Goal: Information Seeking & Learning: Learn about a topic

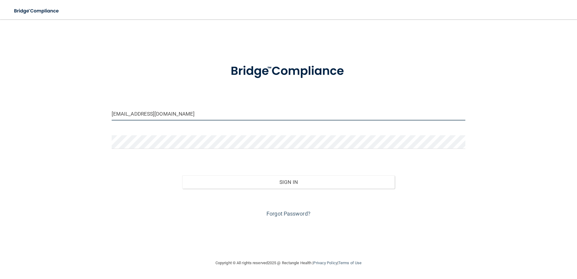
click at [179, 118] on input "nicolewhitneycox@gmail.com" at bounding box center [289, 114] width 354 height 14
drag, startPoint x: 184, startPoint y: 116, endPoint x: 29, endPoint y: 114, distance: 155.8
click at [29, 114] on div "nicolewhitneycox@gmail.com Invalid email/password. You don't have permission to…" at bounding box center [288, 139] width 553 height 228
type input "[EMAIL_ADDRESS][DOMAIN_NAME]"
click at [87, 190] on div "cierahelmick@gmail.com Invalid email/password. You don't have permission to acc…" at bounding box center [288, 139] width 553 height 228
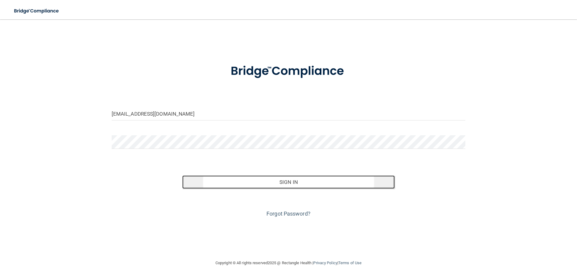
click at [299, 183] on button "Sign In" at bounding box center [288, 181] width 213 height 13
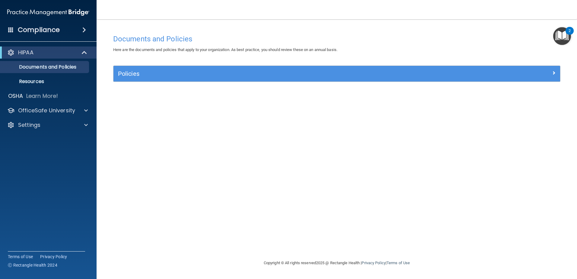
click at [418, 183] on div "Documents and Policies Here are the documents and policies that apply to your o…" at bounding box center [337, 145] width 456 height 228
click at [21, 124] on p "Settings" at bounding box center [29, 124] width 22 height 7
click at [32, 108] on p "OfficeSafe University" at bounding box center [46, 110] width 57 height 7
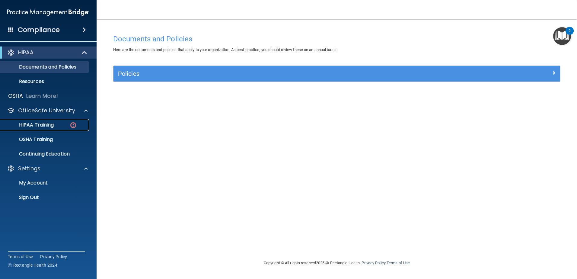
click at [39, 124] on p "HIPAA Training" at bounding box center [29, 125] width 50 height 6
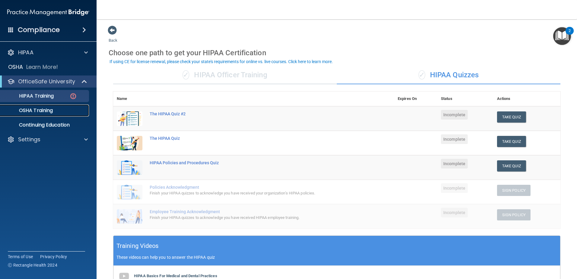
click at [42, 111] on p "OSHA Training" at bounding box center [28, 110] width 49 height 6
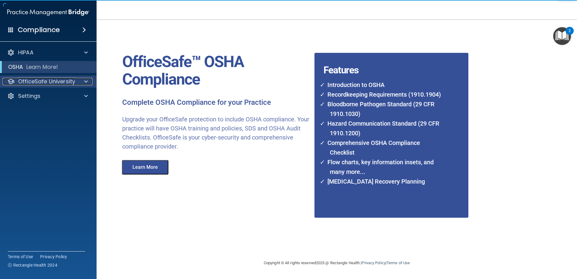
click at [51, 82] on p "OfficeSafe University" at bounding box center [46, 81] width 57 height 7
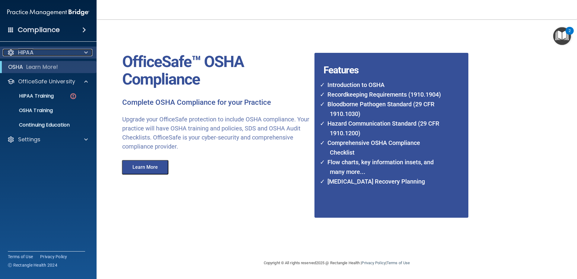
click at [29, 51] on p "HIPAA" at bounding box center [25, 52] width 15 height 7
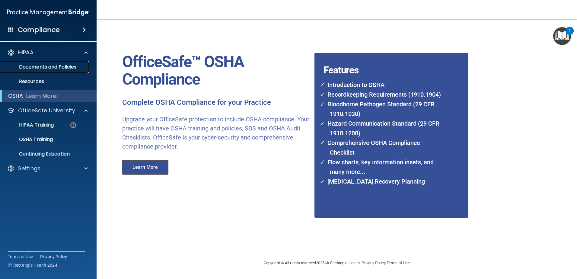
click at [36, 69] on p "Documents and Policies" at bounding box center [45, 67] width 82 height 6
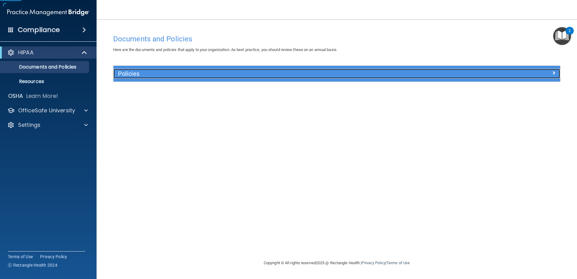
click at [157, 78] on div "Policies" at bounding box center [281, 74] width 335 height 10
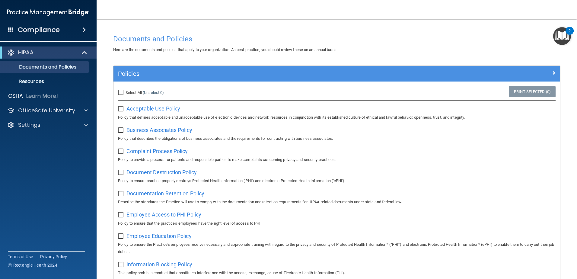
click at [174, 109] on span "Acceptable Use Policy" at bounding box center [154, 108] width 54 height 6
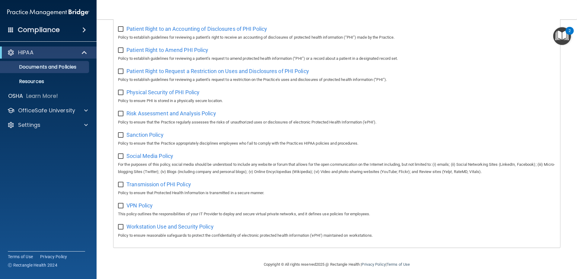
scroll to position [327, 0]
click at [31, 84] on p "Resources" at bounding box center [45, 81] width 82 height 6
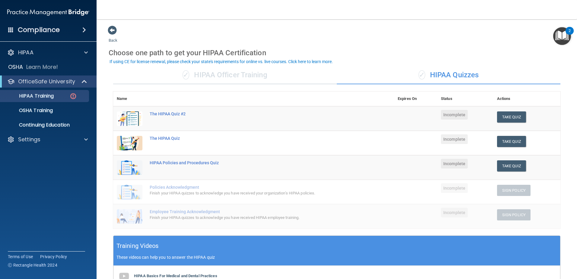
click at [442, 139] on span "Incomplete" at bounding box center [454, 139] width 27 height 10
click at [502, 141] on button "Take Quiz" at bounding box center [511, 141] width 29 height 11
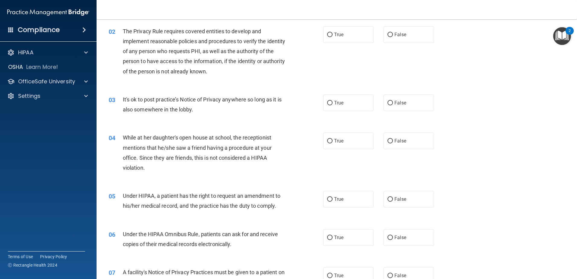
scroll to position [60, 0]
click at [388, 141] on input "False" at bounding box center [390, 140] width 5 height 5
radio input "true"
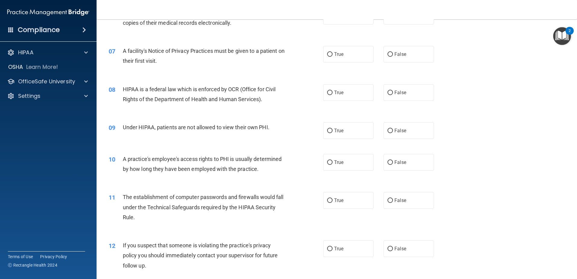
scroll to position [302, 0]
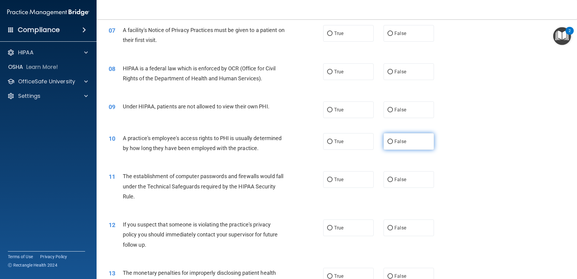
click at [395, 139] on span "False" at bounding box center [401, 142] width 12 height 6
click at [393, 139] on input "False" at bounding box center [390, 141] width 5 height 5
radio input "true"
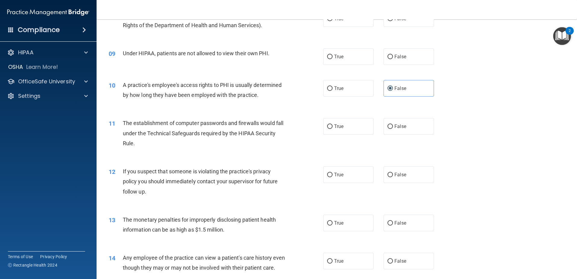
scroll to position [392, 0]
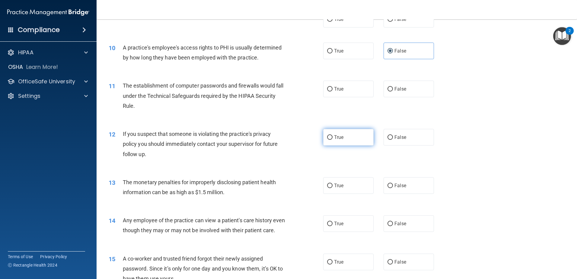
click at [334, 136] on span "True" at bounding box center [338, 137] width 9 height 6
click at [333, 136] on input "True" at bounding box center [329, 137] width 5 height 5
radio input "true"
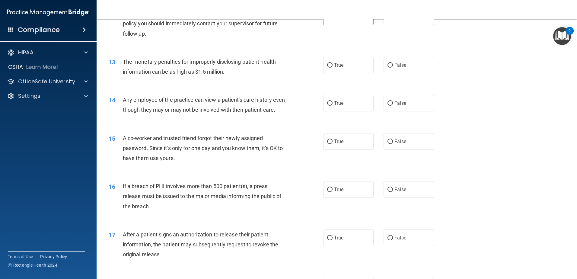
scroll to position [513, 0]
click at [409, 149] on label "False" at bounding box center [409, 141] width 50 height 17
click at [393, 144] on input "False" at bounding box center [390, 141] width 5 height 5
radio input "true"
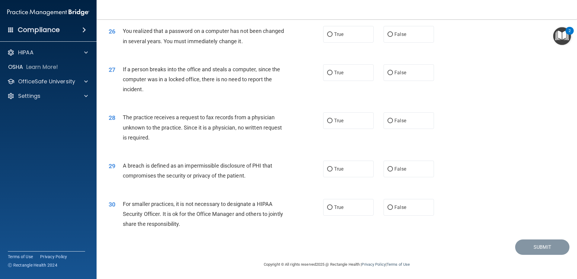
scroll to position [1147, 0]
click at [399, 81] on label "False" at bounding box center [409, 72] width 50 height 17
click at [388, 75] on input "False" at bounding box center [390, 73] width 5 height 5
radio input "true"
click at [497, 124] on div "28 The practice receives a request to fax records from a physician unknown to t…" at bounding box center [337, 129] width 466 height 48
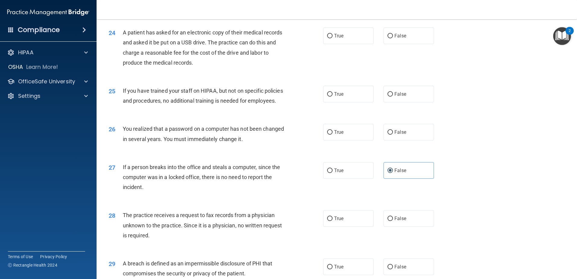
scroll to position [1027, 0]
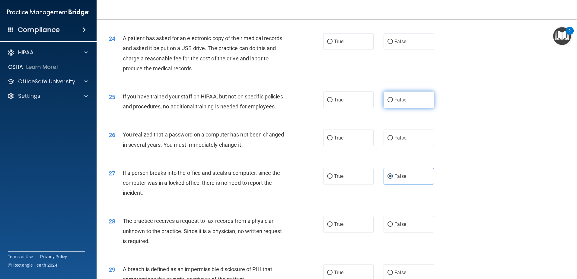
click at [389, 102] on input "False" at bounding box center [390, 100] width 5 height 5
radio input "true"
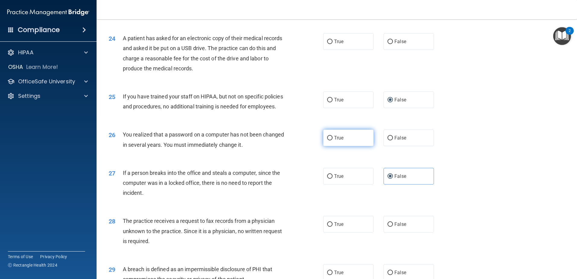
click at [327, 140] on input "True" at bounding box center [329, 138] width 5 height 5
radio input "true"
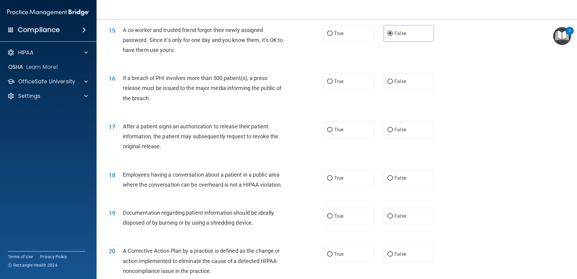
scroll to position [604, 0]
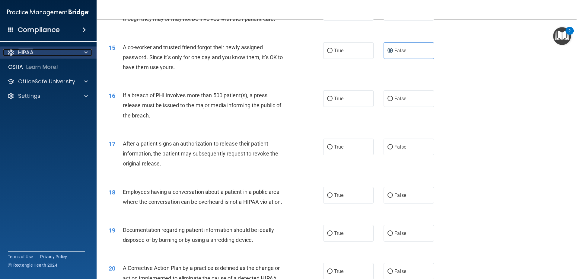
click at [86, 52] on span at bounding box center [86, 52] width 4 height 7
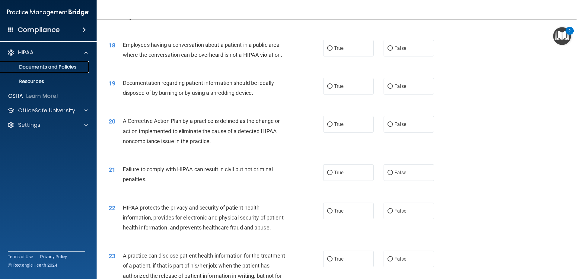
scroll to position [755, 0]
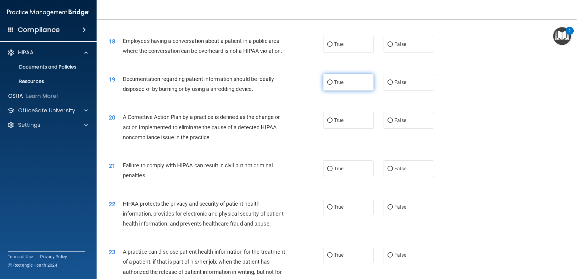
click at [327, 85] on input "True" at bounding box center [329, 82] width 5 height 5
radio input "true"
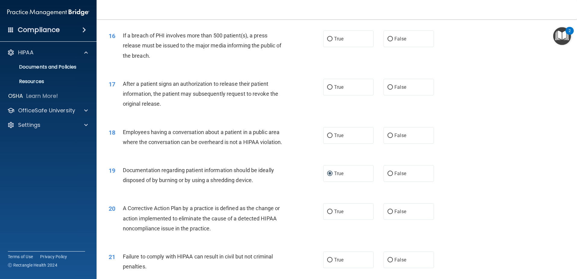
scroll to position [694, 0]
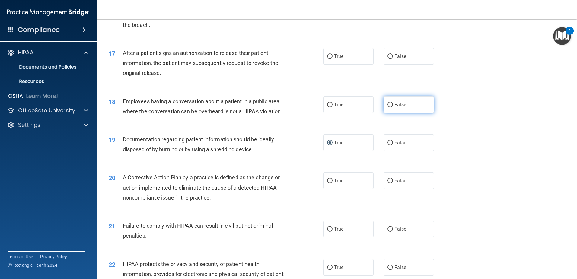
click at [388, 107] on input "False" at bounding box center [390, 105] width 5 height 5
radio input "true"
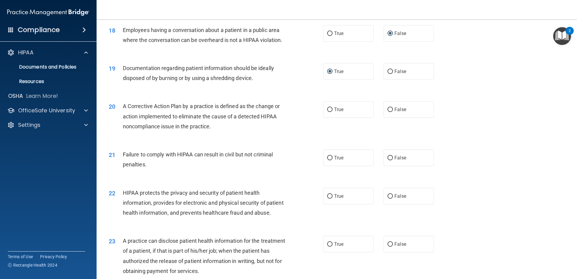
scroll to position [785, 0]
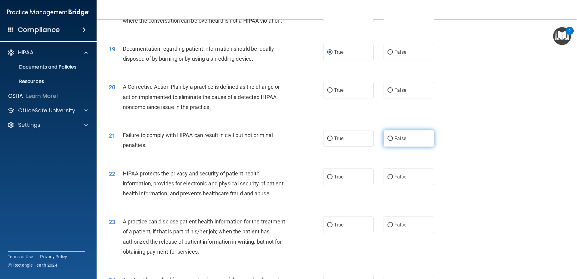
click at [405, 147] on label "False" at bounding box center [409, 138] width 50 height 17
click at [393, 141] on input "False" at bounding box center [390, 138] width 5 height 5
radio input "true"
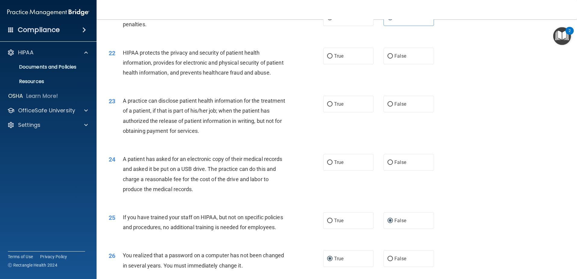
scroll to position [876, 0]
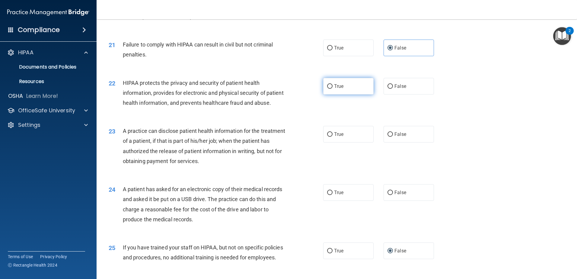
click at [336, 93] on label "True" at bounding box center [348, 86] width 50 height 17
click at [333, 89] on input "True" at bounding box center [329, 86] width 5 height 5
radio input "true"
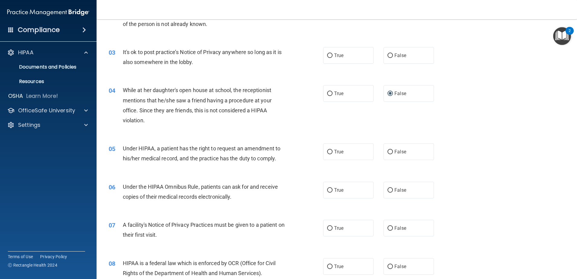
scroll to position [151, 0]
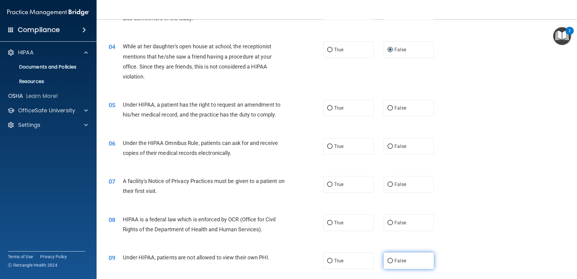
click at [405, 263] on label "False" at bounding box center [409, 260] width 50 height 17
click at [393, 263] on input "False" at bounding box center [390, 261] width 5 height 5
radio input "true"
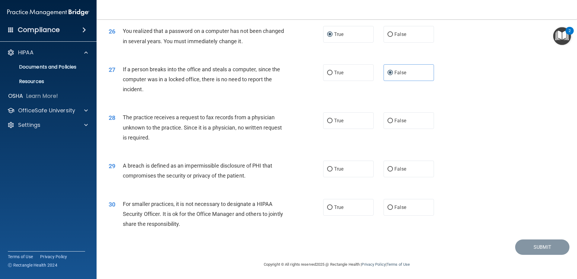
scroll to position [1160, 0]
click at [389, 210] on label "False" at bounding box center [409, 207] width 50 height 17
drag, startPoint x: 389, startPoint y: 210, endPoint x: 393, endPoint y: 214, distance: 5.8
click at [393, 214] on label "False" at bounding box center [409, 207] width 50 height 17
click at [393, 210] on input "False" at bounding box center [390, 207] width 5 height 5
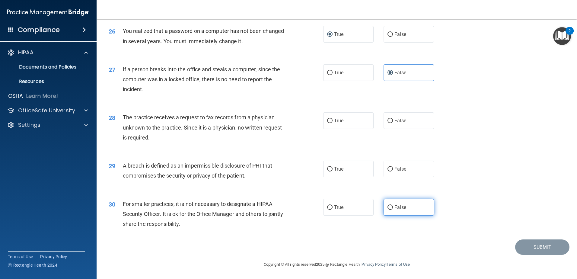
radio input "true"
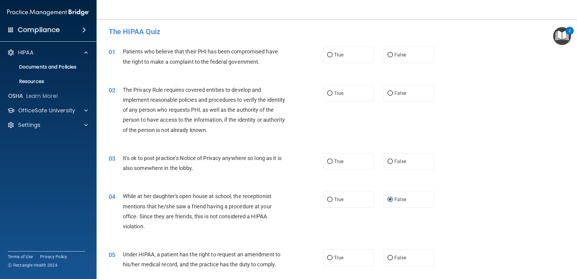
scroll to position [0, 0]
click at [329, 55] on input "True" at bounding box center [329, 56] width 5 height 5
radio input "true"
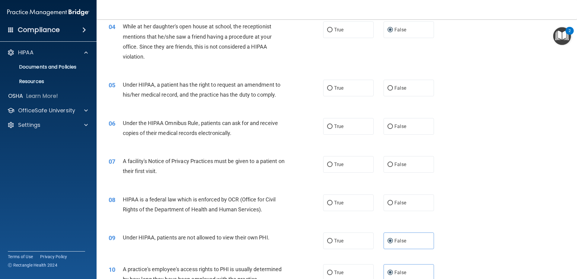
scroll to position [181, 0]
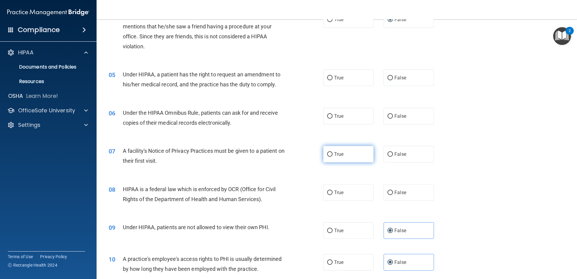
click at [329, 154] on input "True" at bounding box center [329, 154] width 5 height 5
radio input "true"
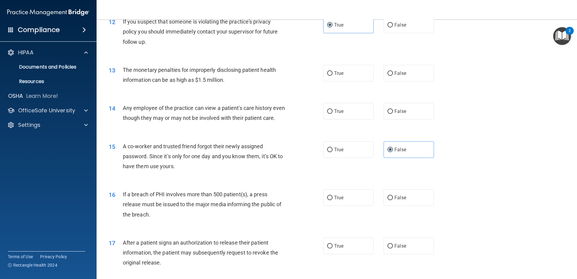
scroll to position [513, 0]
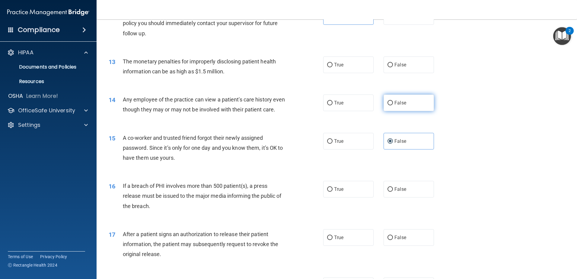
click at [388, 105] on input "False" at bounding box center [390, 103] width 5 height 5
radio input "true"
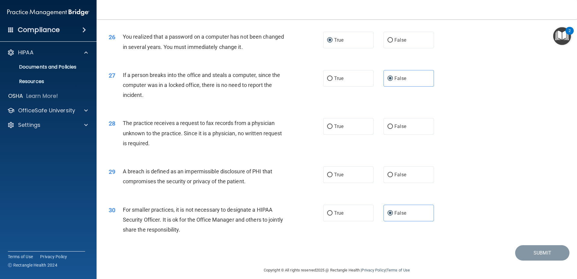
scroll to position [1147, 0]
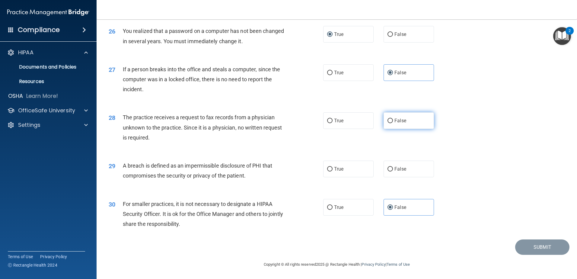
click at [388, 123] on input "False" at bounding box center [390, 121] width 5 height 5
radio input "true"
click at [327, 170] on input "True" at bounding box center [329, 169] width 5 height 5
radio input "true"
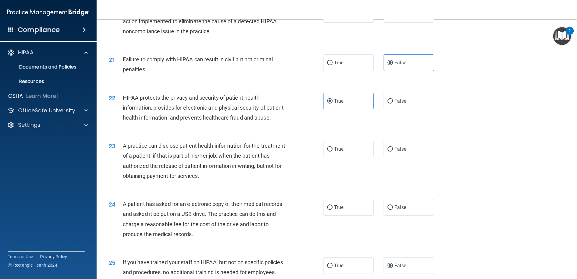
scroll to position [876, 0]
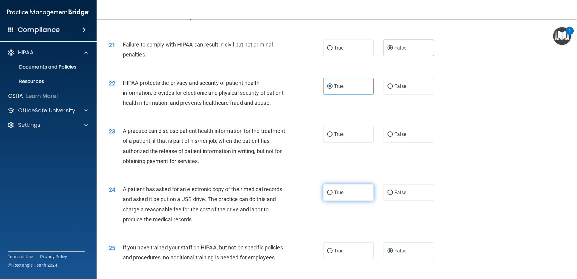
click at [330, 195] on input "True" at bounding box center [329, 193] width 5 height 5
radio input "true"
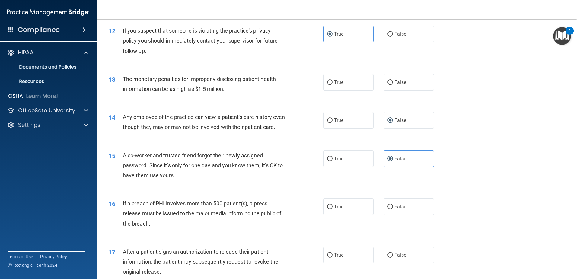
scroll to position [556, 0]
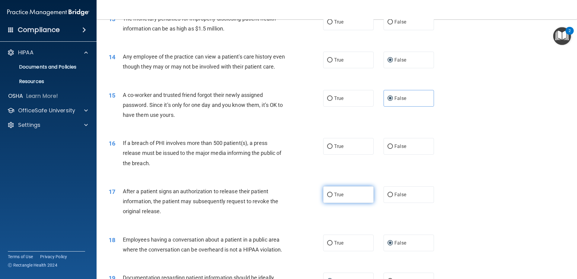
click at [328, 197] on input "True" at bounding box center [329, 195] width 5 height 5
radio input "true"
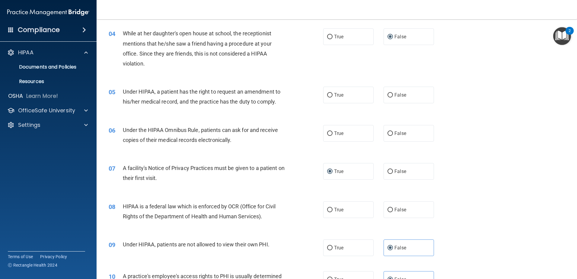
scroll to position [164, 0]
click at [405, 95] on label "False" at bounding box center [409, 95] width 50 height 17
click at [393, 95] on input "False" at bounding box center [390, 95] width 5 height 5
radio input "true"
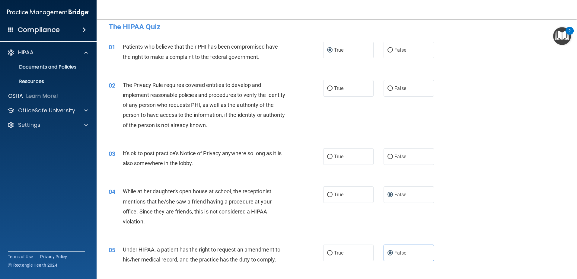
scroll to position [0, 0]
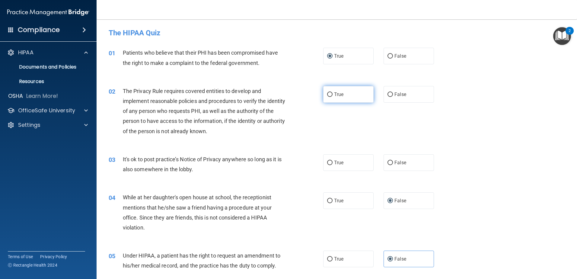
click at [338, 94] on span "True" at bounding box center [338, 94] width 9 height 6
click at [333, 94] on input "True" at bounding box center [329, 94] width 5 height 5
radio input "true"
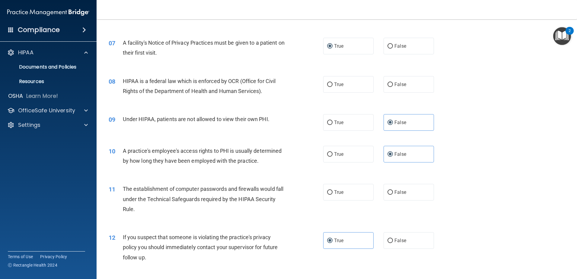
scroll to position [302, 0]
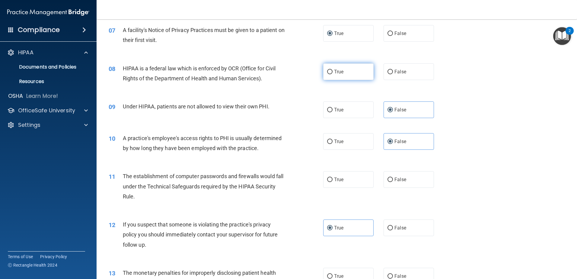
click at [332, 74] on label "True" at bounding box center [348, 71] width 50 height 17
click at [332, 74] on input "True" at bounding box center [329, 72] width 5 height 5
radio input "true"
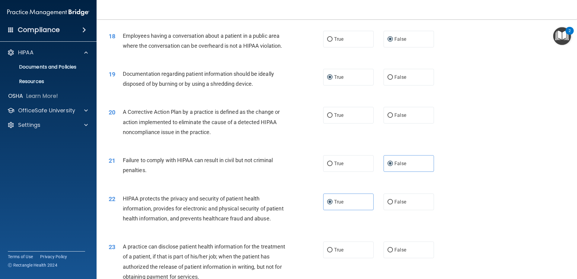
scroll to position [785, 0]
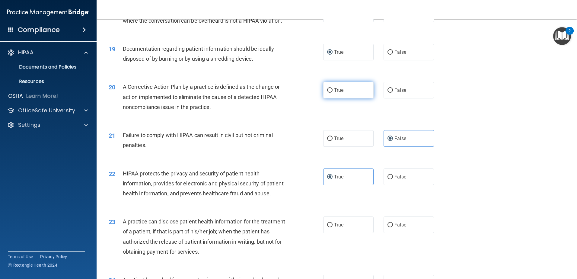
click at [335, 93] on span "True" at bounding box center [338, 90] width 9 height 6
click at [333, 93] on input "True" at bounding box center [329, 90] width 5 height 5
radio input "true"
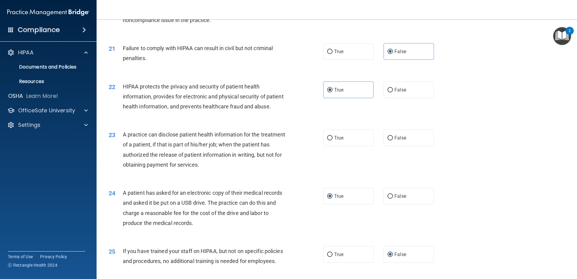
scroll to position [876, 0]
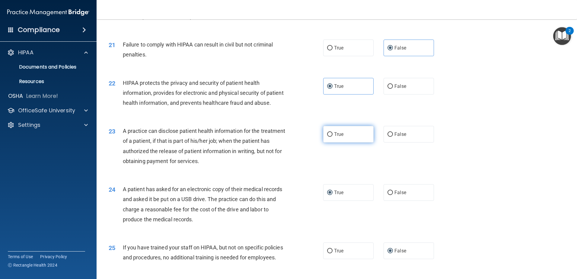
click at [334, 137] on span "True" at bounding box center [338, 134] width 9 height 6
click at [333, 137] on input "True" at bounding box center [329, 134] width 5 height 5
radio input "true"
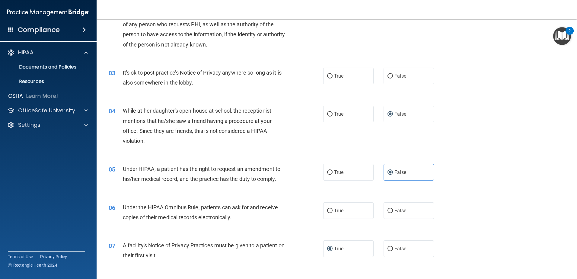
scroll to position [121, 0]
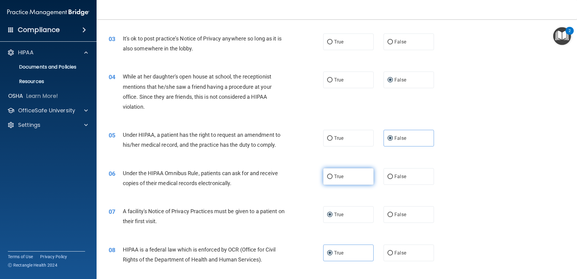
click at [338, 177] on span "True" at bounding box center [338, 177] width 9 height 6
click at [333, 177] on input "True" at bounding box center [329, 177] width 5 height 5
radio input "true"
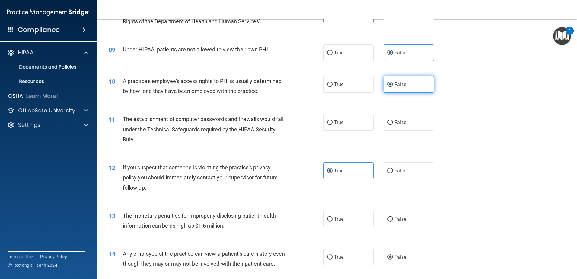
scroll to position [362, 0]
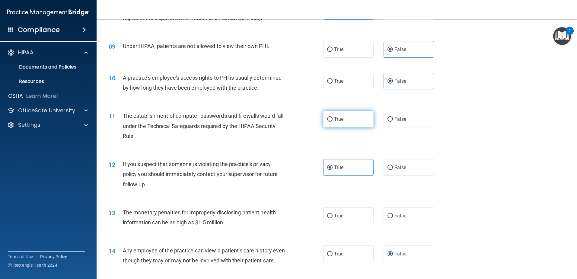
click at [337, 121] on span "True" at bounding box center [338, 119] width 9 height 6
click at [333, 121] on input "True" at bounding box center [329, 119] width 5 height 5
radio input "true"
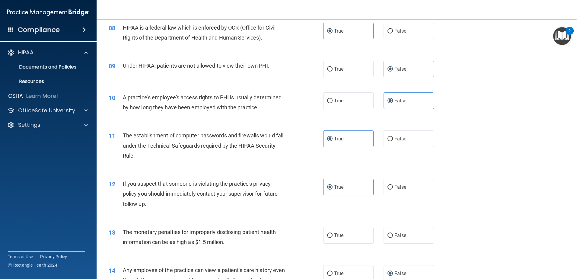
scroll to position [332, 0]
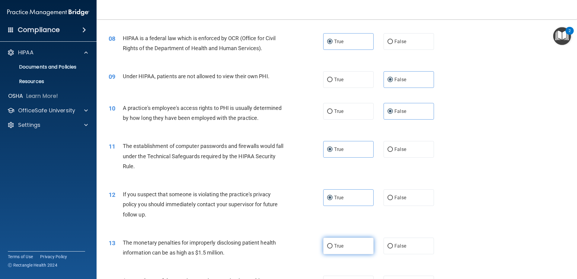
click at [337, 242] on label "True" at bounding box center [348, 246] width 50 height 17
click at [333, 244] on input "True" at bounding box center [329, 246] width 5 height 5
radio input "true"
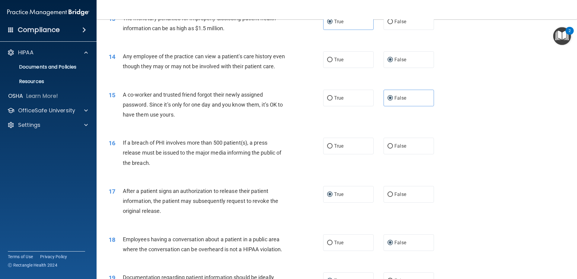
scroll to position [556, 0]
click at [337, 155] on label "True" at bounding box center [348, 146] width 50 height 17
click at [333, 149] on input "True" at bounding box center [329, 146] width 5 height 5
radio input "true"
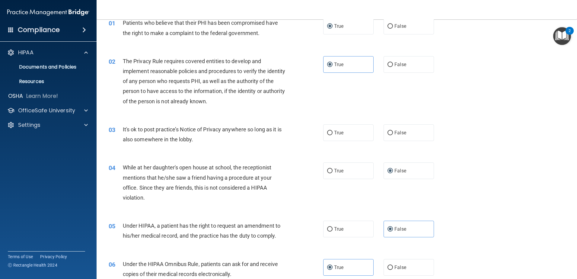
scroll to position [0, 0]
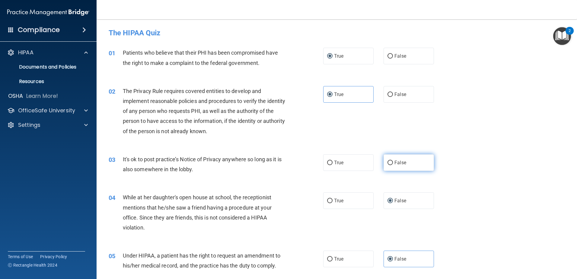
click at [392, 159] on label "False" at bounding box center [409, 162] width 50 height 17
click at [392, 161] on input "False" at bounding box center [390, 163] width 5 height 5
radio input "true"
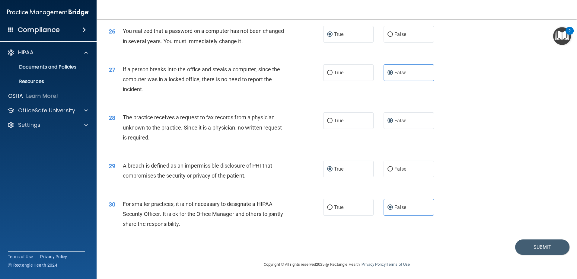
scroll to position [1160, 0]
click at [541, 244] on button "Submit" at bounding box center [542, 246] width 54 height 15
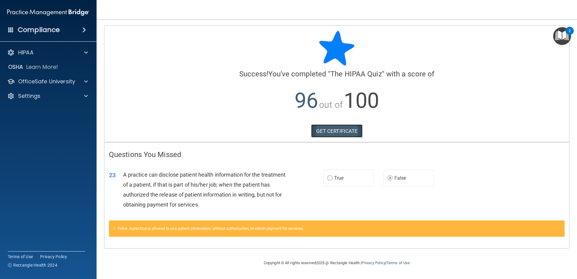
click at [338, 130] on link "GET CERTIFICATE" at bounding box center [337, 130] width 52 height 13
click at [45, 82] on p "OfficeSafe University" at bounding box center [46, 81] width 57 height 7
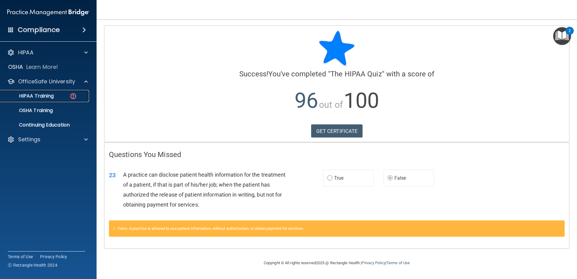
click at [44, 97] on p "HIPAA Training" at bounding box center [29, 96] width 50 height 6
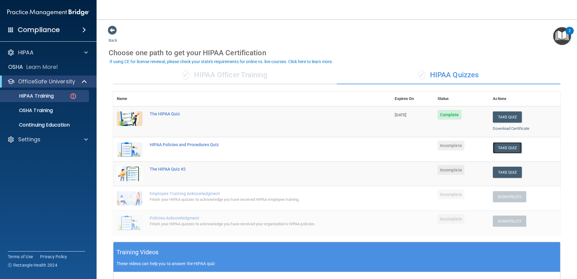
click at [502, 147] on button "Take Quiz" at bounding box center [507, 147] width 29 height 11
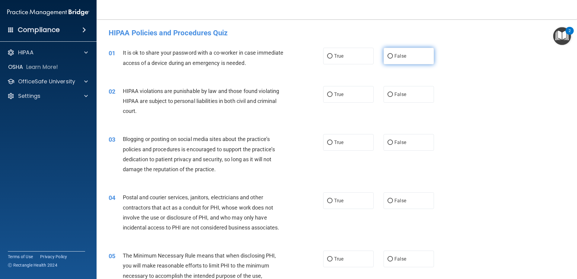
click at [417, 54] on label "False" at bounding box center [409, 56] width 50 height 17
click at [393, 54] on input "False" at bounding box center [390, 56] width 5 height 5
radio input "true"
click at [564, 37] on img "Open Resource Center, 2 new notifications" at bounding box center [562, 36] width 18 height 18
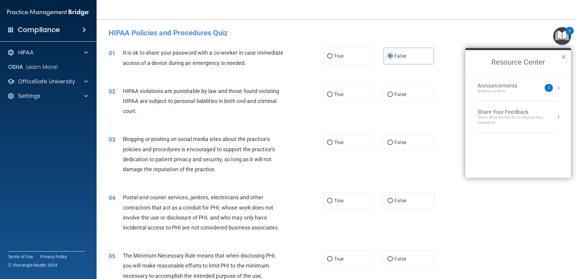
click at [564, 37] on img "Open Resource Center, 2 new notifications" at bounding box center [562, 36] width 18 height 18
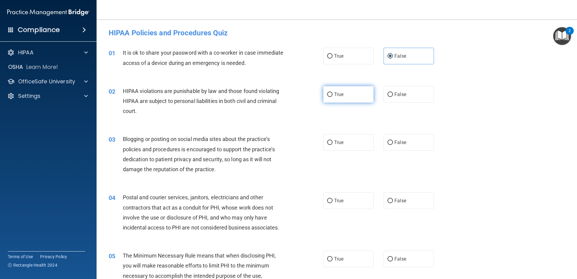
click at [328, 94] on input "True" at bounding box center [329, 94] width 5 height 5
radio input "true"
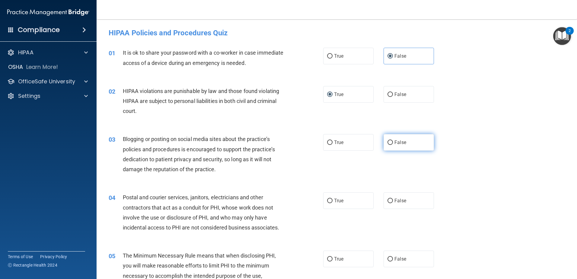
click at [388, 145] on input "False" at bounding box center [390, 142] width 5 height 5
radio input "true"
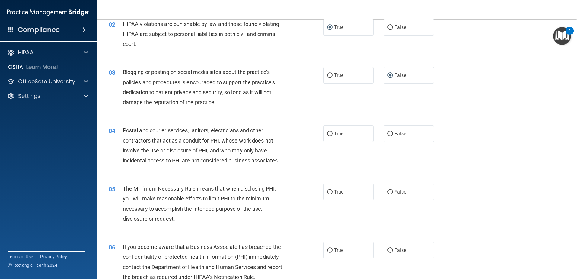
scroll to position [91, 0]
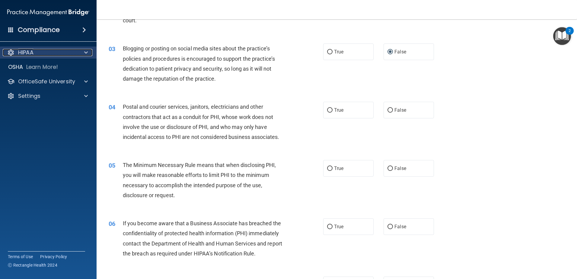
click at [31, 53] on p "HIPAA" at bounding box center [25, 52] width 15 height 7
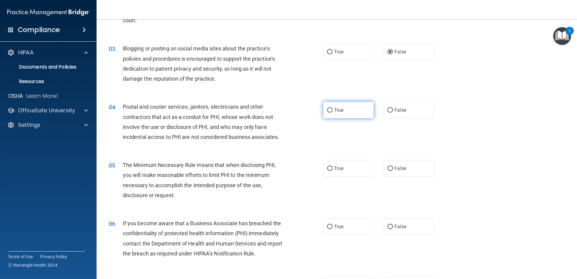
click at [341, 111] on span "True" at bounding box center [338, 110] width 9 height 6
click at [333, 111] on input "True" at bounding box center [329, 110] width 5 height 5
radio input "true"
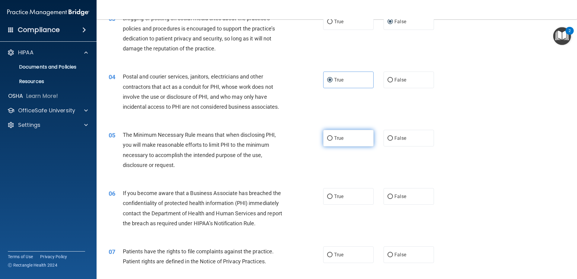
click at [331, 135] on label "True" at bounding box center [348, 138] width 50 height 17
click at [331, 136] on input "True" at bounding box center [329, 138] width 5 height 5
radio input "true"
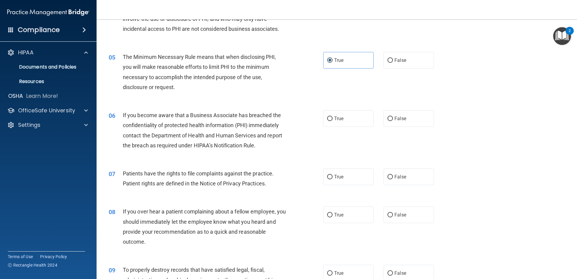
scroll to position [211, 0]
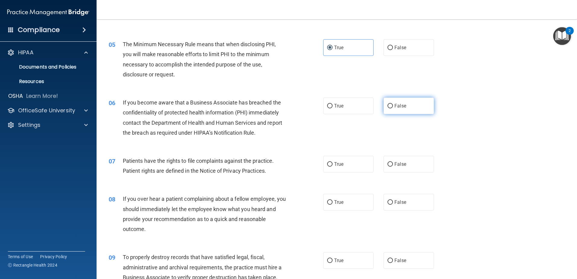
click at [398, 106] on span "False" at bounding box center [401, 106] width 12 height 6
click at [393, 106] on input "False" at bounding box center [390, 106] width 5 height 5
radio input "true"
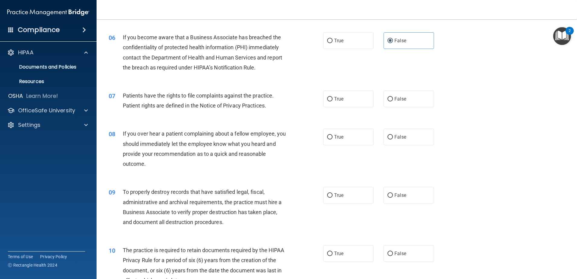
scroll to position [272, 0]
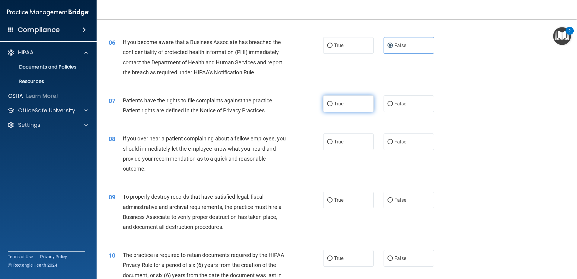
click at [344, 104] on label "True" at bounding box center [348, 103] width 50 height 17
click at [333, 104] on input "True" at bounding box center [329, 104] width 5 height 5
radio input "true"
click at [406, 140] on label "False" at bounding box center [409, 141] width 50 height 17
click at [393, 140] on input "False" at bounding box center [390, 142] width 5 height 5
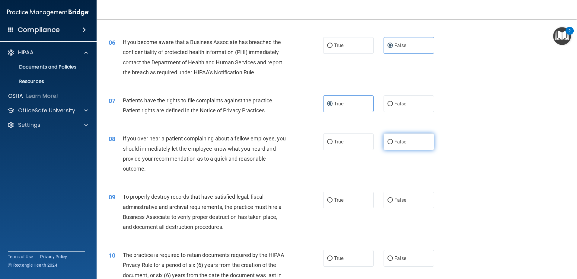
radio input "true"
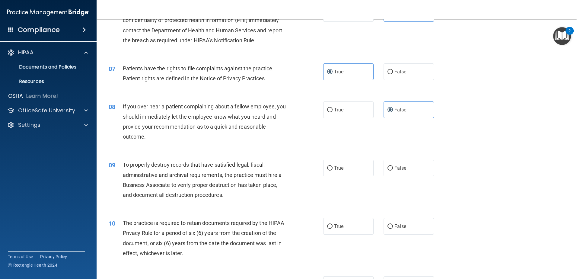
scroll to position [332, 0]
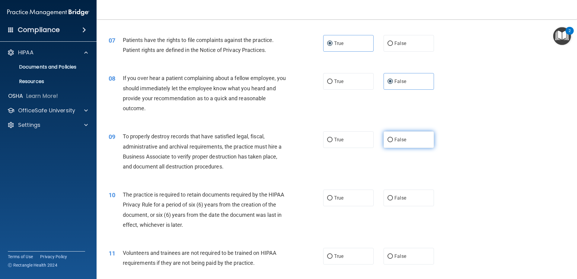
click at [408, 138] on label "False" at bounding box center [409, 139] width 50 height 17
click at [393, 138] on input "False" at bounding box center [390, 140] width 5 height 5
radio input "true"
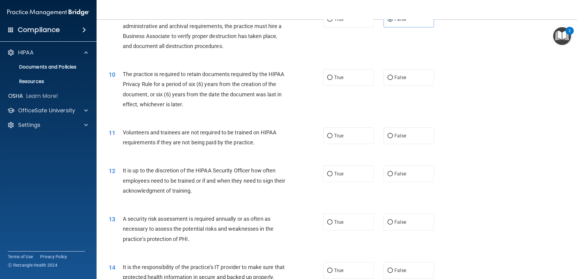
scroll to position [453, 0]
click at [356, 79] on label "True" at bounding box center [348, 77] width 50 height 17
click at [333, 79] on input "True" at bounding box center [329, 77] width 5 height 5
radio input "true"
click at [409, 139] on label "False" at bounding box center [409, 135] width 50 height 17
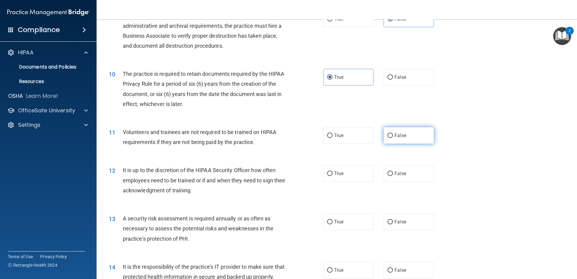
click at [393, 138] on input "False" at bounding box center [390, 135] width 5 height 5
radio input "true"
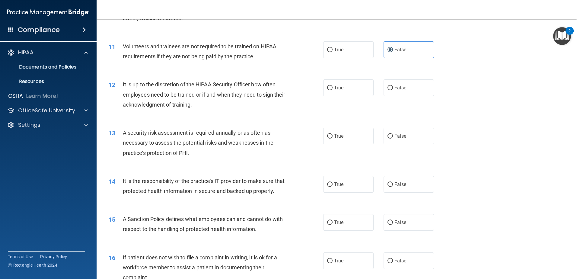
scroll to position [543, 0]
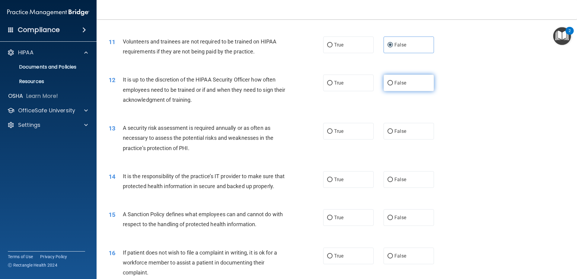
click at [407, 84] on label "False" at bounding box center [409, 83] width 50 height 17
click at [393, 84] on input "False" at bounding box center [390, 83] width 5 height 5
radio input "true"
click at [348, 127] on label "True" at bounding box center [348, 131] width 50 height 17
click at [333, 129] on input "True" at bounding box center [329, 131] width 5 height 5
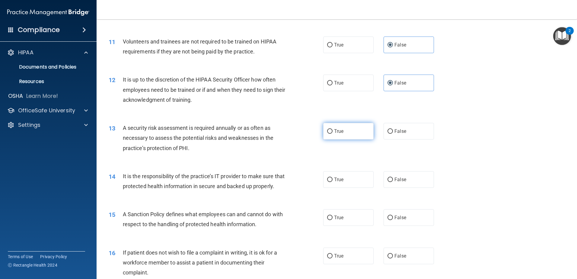
radio input "true"
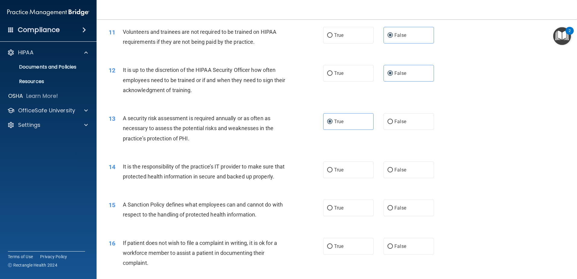
scroll to position [604, 0]
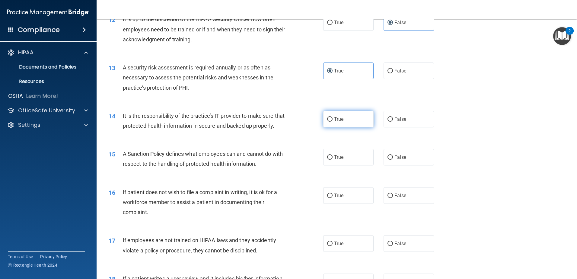
click at [354, 118] on label "True" at bounding box center [348, 119] width 50 height 17
click at [333, 118] on input "True" at bounding box center [329, 119] width 5 height 5
radio input "true"
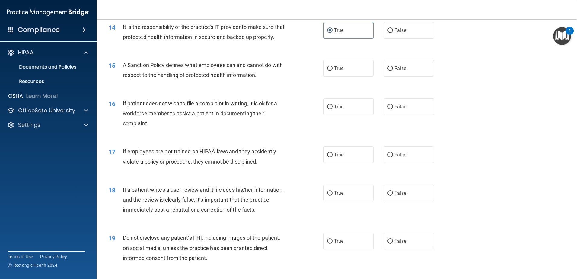
scroll to position [694, 0]
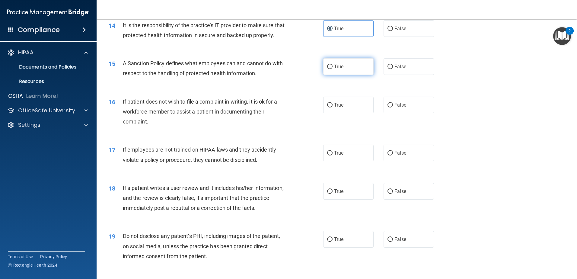
click at [337, 75] on label "True" at bounding box center [348, 66] width 50 height 17
click at [333, 69] on input "True" at bounding box center [329, 67] width 5 height 5
radio input "true"
click at [408, 113] on label "False" at bounding box center [409, 105] width 50 height 17
click at [393, 107] on input "False" at bounding box center [390, 105] width 5 height 5
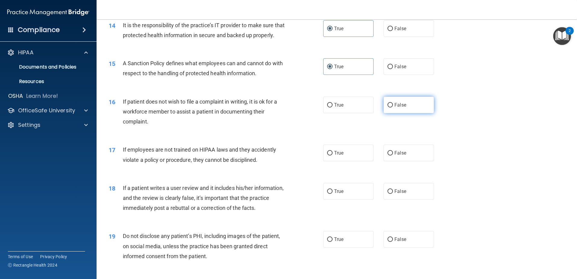
radio input "true"
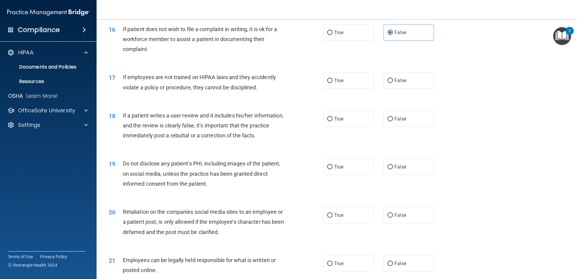
scroll to position [785, 0]
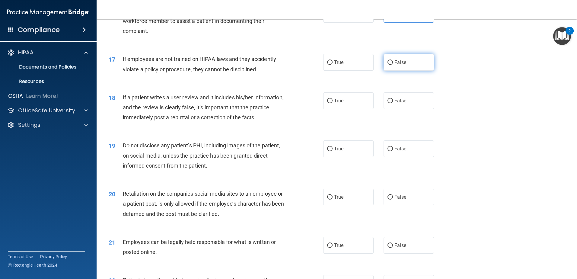
click at [406, 71] on label "False" at bounding box center [409, 62] width 50 height 17
click at [393, 65] on input "False" at bounding box center [390, 62] width 5 height 5
radio input "true"
click at [415, 109] on label "False" at bounding box center [409, 100] width 50 height 17
click at [393, 103] on input "False" at bounding box center [390, 101] width 5 height 5
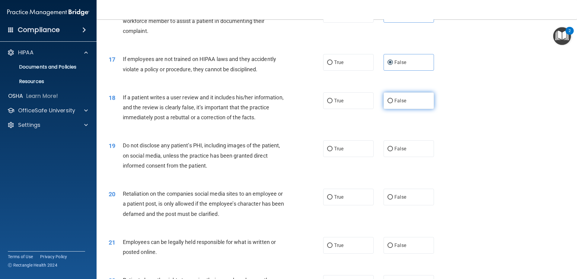
radio input "true"
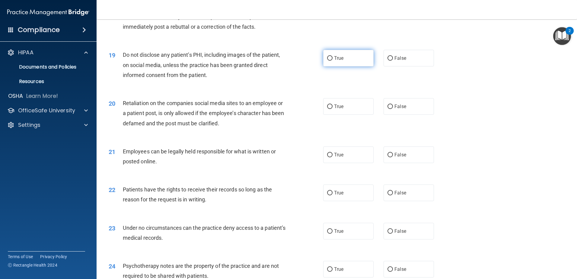
click at [337, 66] on label "True" at bounding box center [348, 58] width 50 height 17
click at [333, 61] on input "True" at bounding box center [329, 58] width 5 height 5
radio input "true"
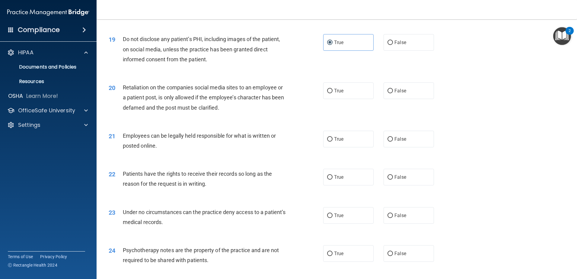
scroll to position [936, 0]
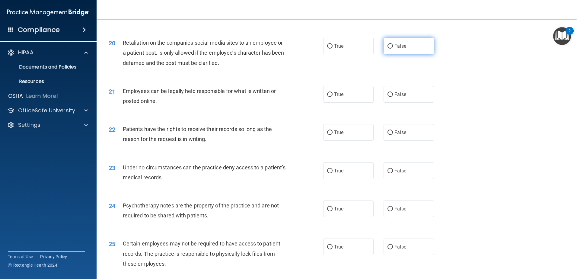
click at [397, 49] on span "False" at bounding box center [401, 46] width 12 height 6
click at [393, 49] on input "False" at bounding box center [390, 46] width 5 height 5
radio input "true"
click at [334, 97] on span "True" at bounding box center [338, 94] width 9 height 6
click at [333, 97] on input "True" at bounding box center [329, 94] width 5 height 5
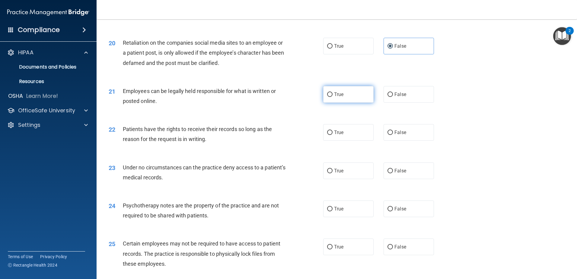
radio input "true"
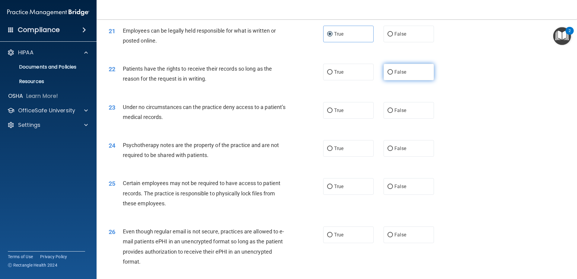
click at [406, 80] on label "False" at bounding box center [409, 72] width 50 height 17
click at [393, 75] on input "False" at bounding box center [390, 72] width 5 height 5
radio input "true"
click at [403, 116] on label "False" at bounding box center [409, 110] width 50 height 17
click at [393, 113] on input "False" at bounding box center [390, 110] width 5 height 5
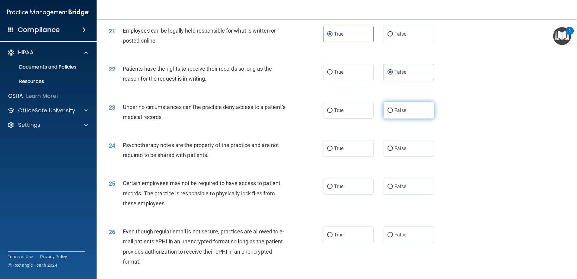
radio input "true"
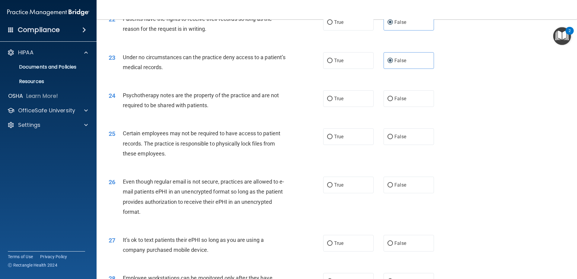
scroll to position [1057, 0]
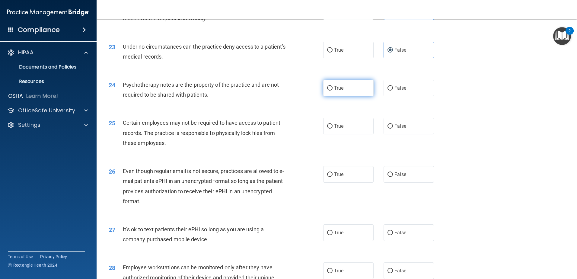
click at [339, 91] on span "True" at bounding box center [338, 88] width 9 height 6
click at [333, 91] on input "True" at bounding box center [329, 88] width 5 height 5
radio input "true"
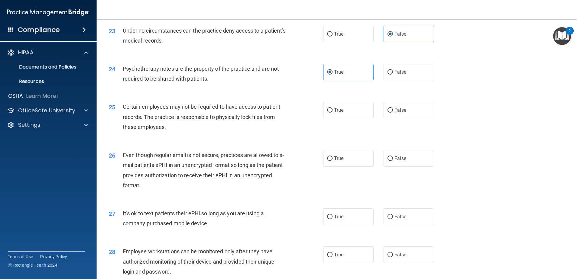
scroll to position [1087, 0]
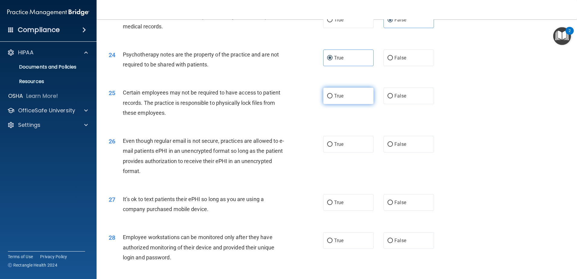
click at [350, 104] on label "True" at bounding box center [348, 96] width 50 height 17
click at [333, 98] on input "True" at bounding box center [329, 96] width 5 height 5
radio input "true"
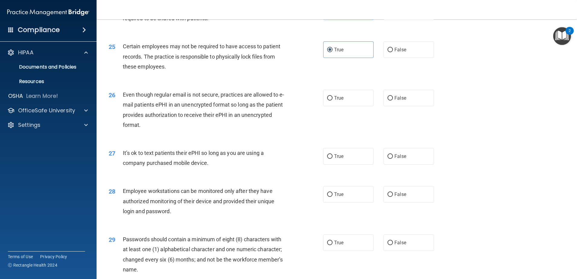
scroll to position [1147, 0]
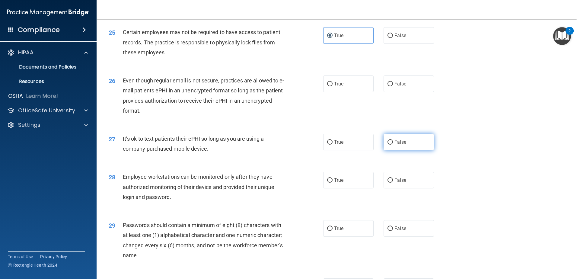
click at [395, 145] on span "False" at bounding box center [401, 142] width 12 height 6
click at [393, 145] on input "False" at bounding box center [390, 142] width 5 height 5
radio input "true"
click at [403, 92] on label "False" at bounding box center [409, 83] width 50 height 17
click at [393, 86] on input "False" at bounding box center [390, 84] width 5 height 5
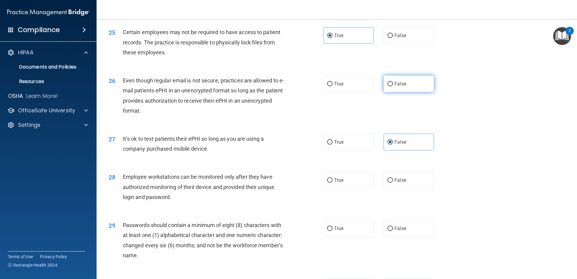
radio input "true"
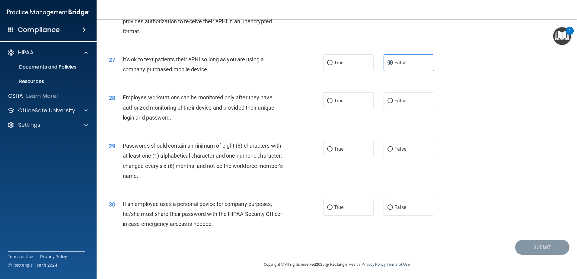
scroll to position [1237, 0]
click at [405, 104] on label "False" at bounding box center [409, 100] width 50 height 17
click at [393, 103] on input "False" at bounding box center [390, 101] width 5 height 5
radio input "true"
click at [410, 152] on label "False" at bounding box center [409, 149] width 50 height 17
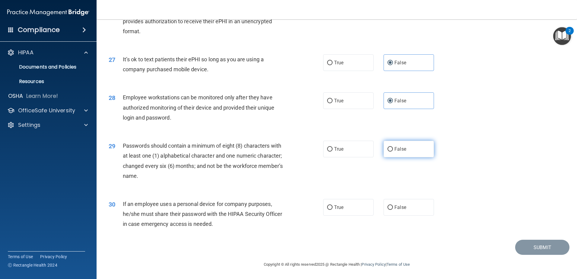
click at [393, 152] on input "False" at bounding box center [390, 149] width 5 height 5
radio input "true"
click at [403, 211] on label "False" at bounding box center [409, 207] width 50 height 17
click at [393, 210] on input "False" at bounding box center [390, 207] width 5 height 5
radio input "true"
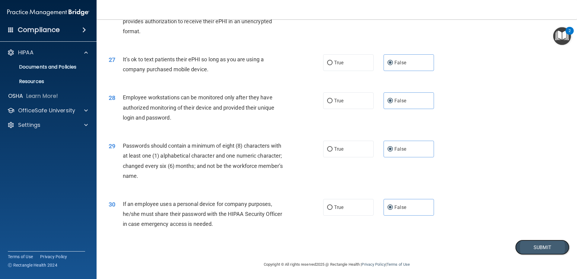
click at [536, 246] on button "Submit" at bounding box center [542, 247] width 54 height 15
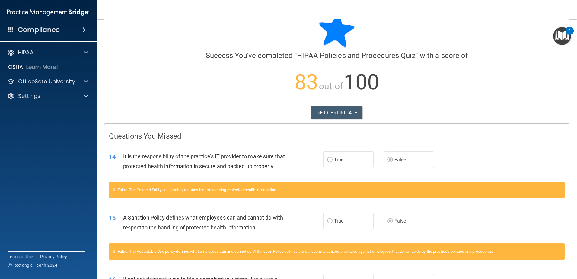
scroll to position [8, 0]
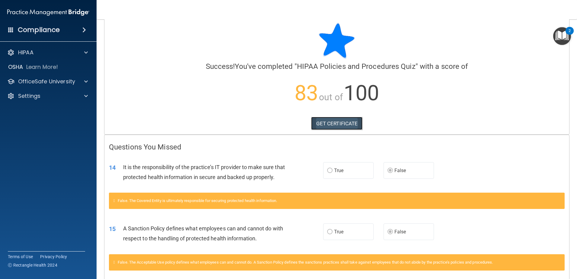
click at [323, 126] on link "GET CERTIFICATE" at bounding box center [337, 123] width 52 height 13
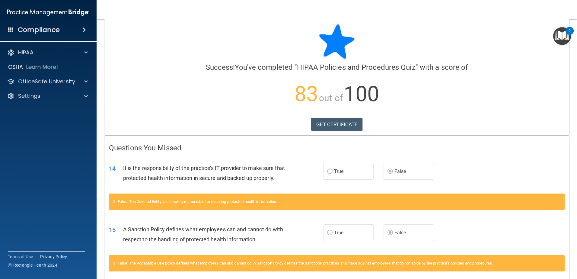
scroll to position [0, 0]
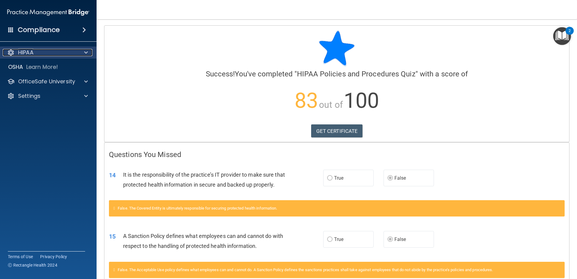
click at [69, 52] on div "HIPAA" at bounding box center [40, 52] width 75 height 7
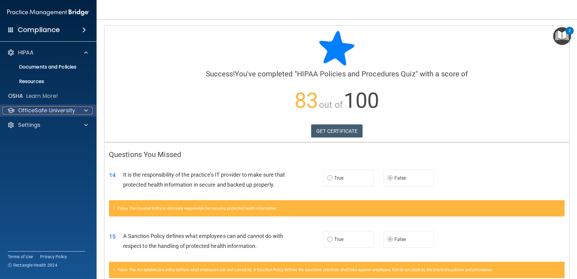
click at [70, 111] on p "OfficeSafe University" at bounding box center [46, 110] width 57 height 7
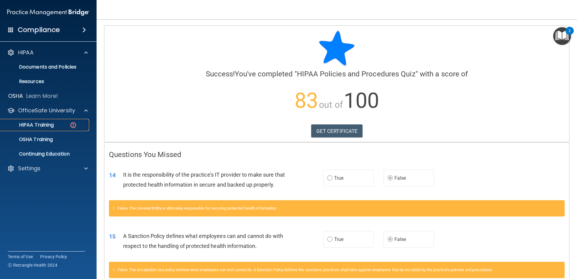
click at [66, 123] on div "HIPAA Training" at bounding box center [45, 125] width 82 height 6
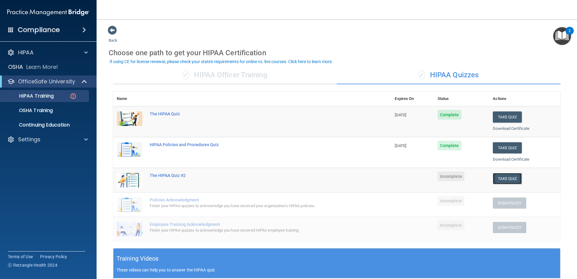
click at [504, 178] on button "Take Quiz" at bounding box center [507, 178] width 29 height 11
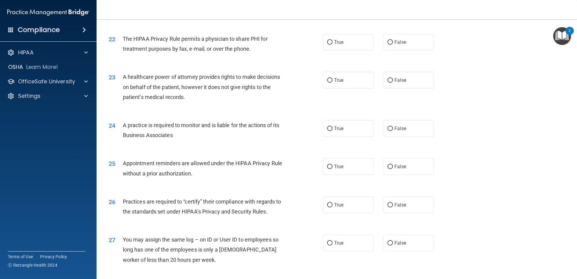
scroll to position [1126, 0]
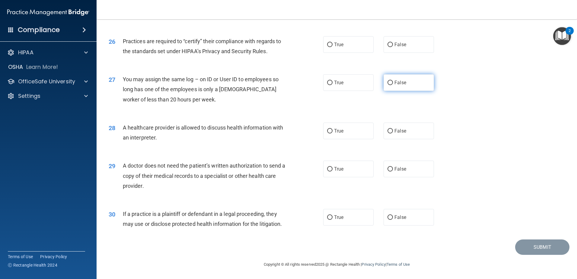
click at [404, 82] on label "False" at bounding box center [409, 82] width 50 height 17
click at [393, 82] on input "False" at bounding box center [390, 83] width 5 height 5
radio input "true"
click at [331, 130] on label "True" at bounding box center [348, 131] width 50 height 17
click at [331, 130] on input "True" at bounding box center [329, 131] width 5 height 5
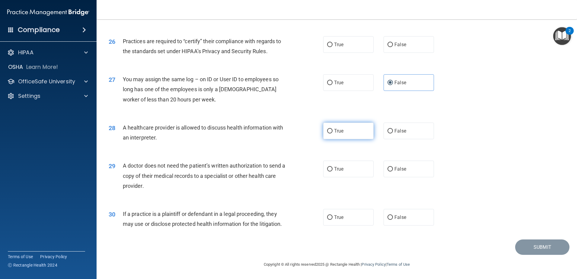
radio input "true"
click at [410, 170] on label "False" at bounding box center [409, 169] width 50 height 17
click at [393, 170] on input "False" at bounding box center [390, 169] width 5 height 5
radio input "true"
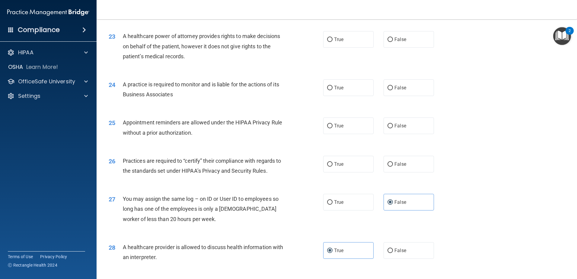
scroll to position [1006, 0]
click at [348, 169] on label "True" at bounding box center [348, 165] width 50 height 17
click at [333, 168] on input "True" at bounding box center [329, 165] width 5 height 5
radio input "true"
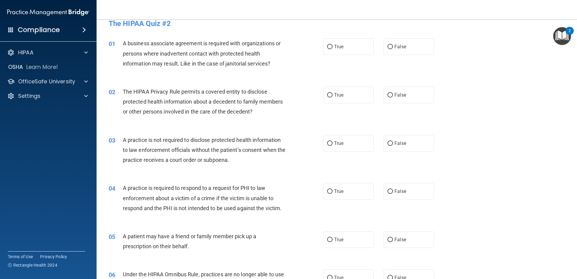
scroll to position [0, 0]
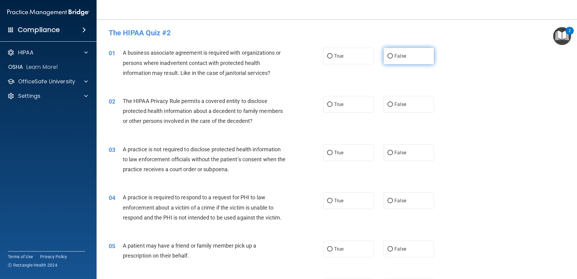
click at [421, 58] on label "False" at bounding box center [409, 56] width 50 height 17
click at [393, 58] on input "False" at bounding box center [390, 56] width 5 height 5
radio input "true"
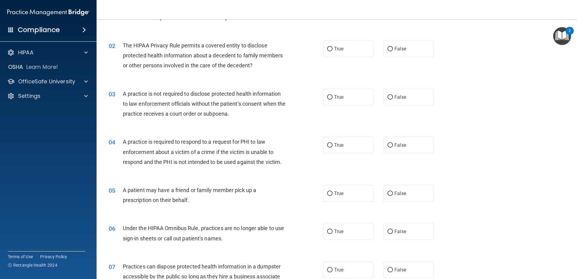
scroll to position [151, 0]
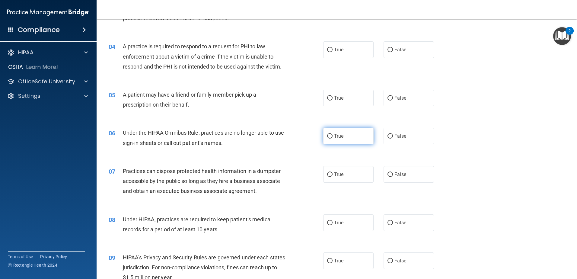
click at [343, 136] on label "True" at bounding box center [348, 136] width 50 height 17
click at [333, 136] on input "True" at bounding box center [329, 136] width 5 height 5
radio input "true"
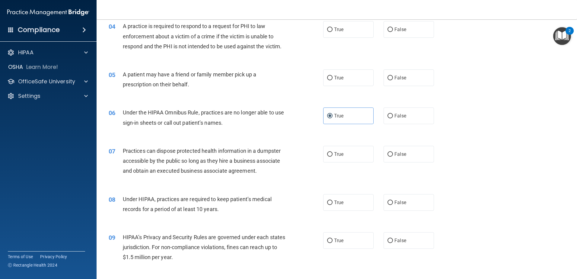
scroll to position [272, 0]
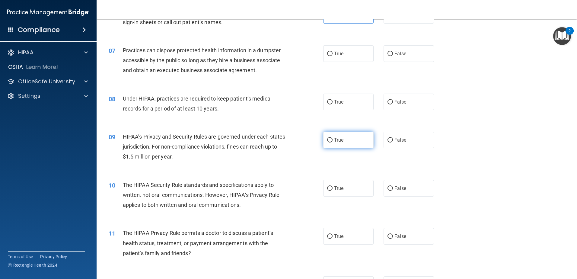
click at [331, 139] on label "True" at bounding box center [348, 140] width 50 height 17
click at [331, 139] on input "True" at bounding box center [329, 140] width 5 height 5
radio input "true"
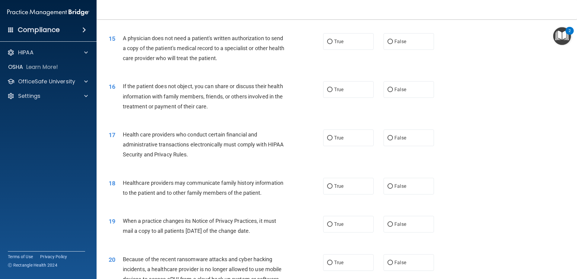
scroll to position [664, 0]
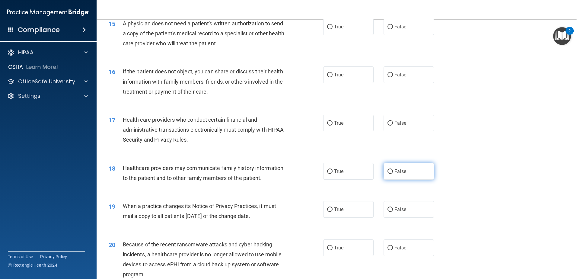
click at [408, 175] on label "False" at bounding box center [409, 171] width 50 height 17
click at [393, 174] on input "False" at bounding box center [390, 171] width 5 height 5
radio input "true"
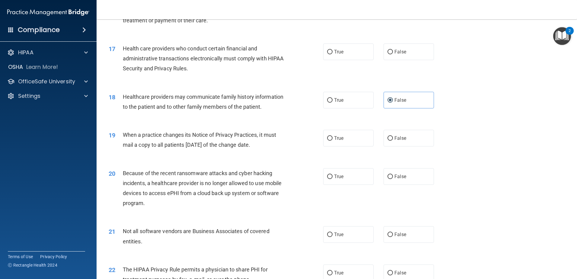
scroll to position [755, 0]
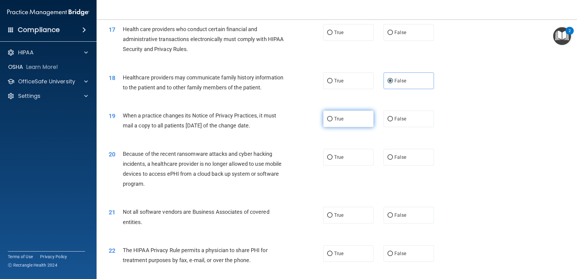
click at [336, 120] on span "True" at bounding box center [338, 119] width 9 height 6
click at [333, 120] on input "True" at bounding box center [329, 119] width 5 height 5
radio input "true"
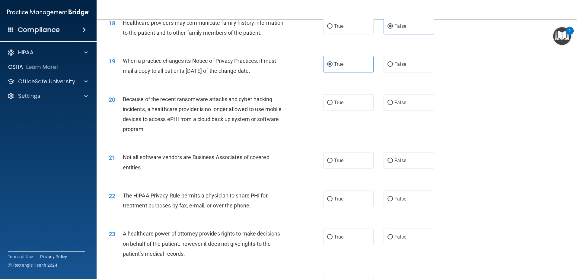
scroll to position [815, 0]
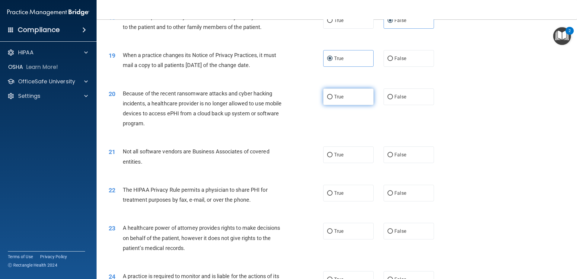
click at [342, 96] on label "True" at bounding box center [348, 96] width 50 height 17
click at [333, 96] on input "True" at bounding box center [329, 97] width 5 height 5
radio input "true"
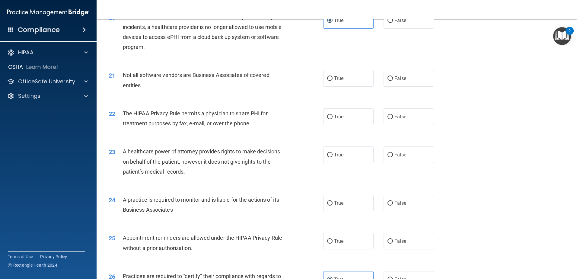
scroll to position [876, 0]
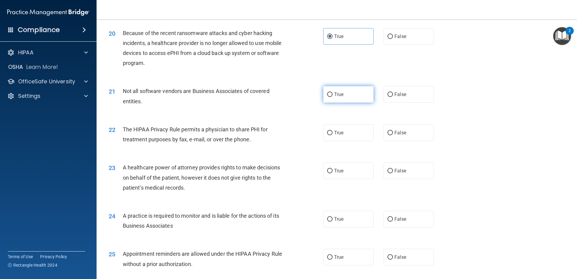
click at [332, 95] on label "True" at bounding box center [348, 94] width 50 height 17
click at [332, 95] on input "True" at bounding box center [329, 94] width 5 height 5
radio input "true"
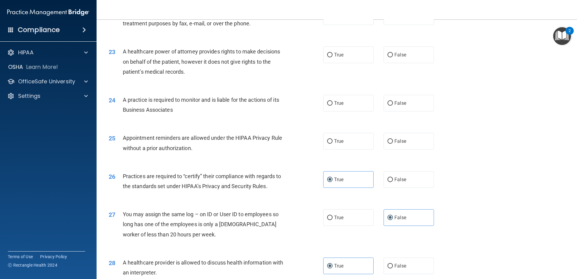
scroll to position [1027, 0]
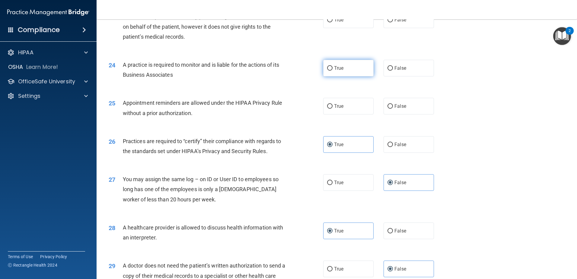
click at [348, 64] on label "True" at bounding box center [348, 68] width 50 height 17
click at [333, 66] on input "True" at bounding box center [329, 68] width 5 height 5
radio input "true"
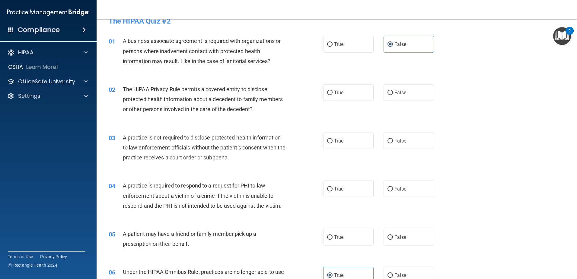
scroll to position [0, 0]
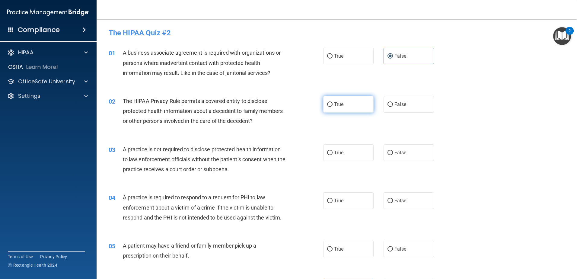
click at [331, 103] on label "True" at bounding box center [348, 104] width 50 height 17
click at [331, 103] on input "True" at bounding box center [329, 104] width 5 height 5
radio input "true"
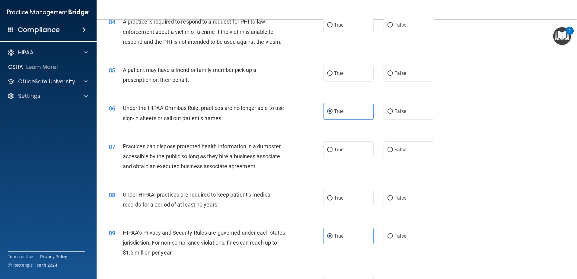
scroll to position [181, 0]
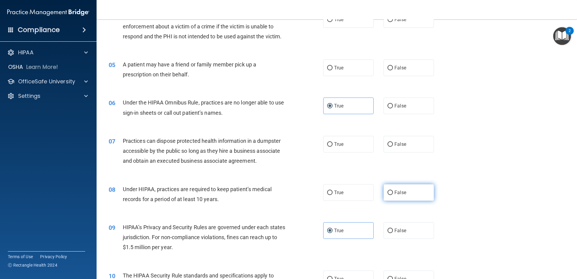
click at [404, 194] on label "False" at bounding box center [409, 192] width 50 height 17
click at [393, 194] on input "False" at bounding box center [390, 193] width 5 height 5
radio input "true"
click at [418, 142] on label "False" at bounding box center [409, 144] width 50 height 17
click at [393, 142] on input "False" at bounding box center [390, 144] width 5 height 5
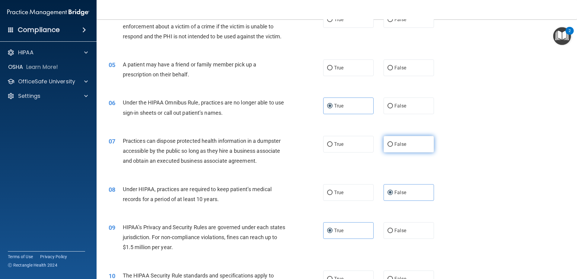
radio input "true"
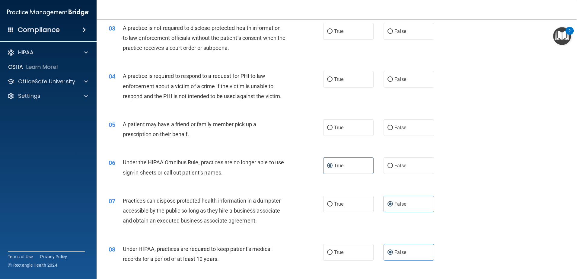
scroll to position [121, 0]
click at [330, 130] on input "True" at bounding box center [329, 128] width 5 height 5
radio input "true"
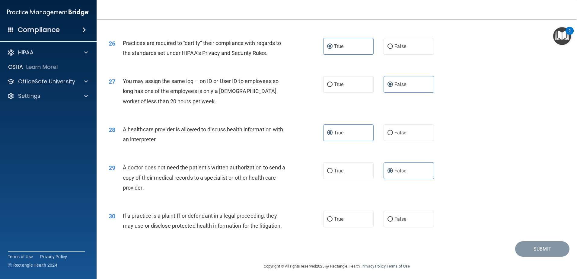
scroll to position [1126, 0]
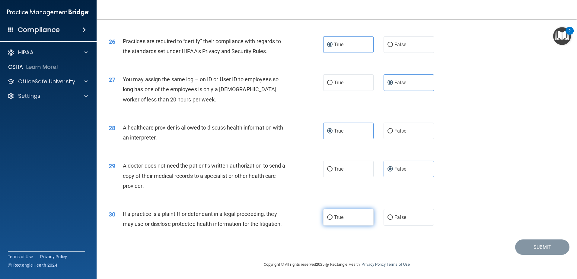
click at [337, 217] on span "True" at bounding box center [338, 217] width 9 height 6
click at [333, 217] on input "True" at bounding box center [329, 217] width 5 height 5
radio input "true"
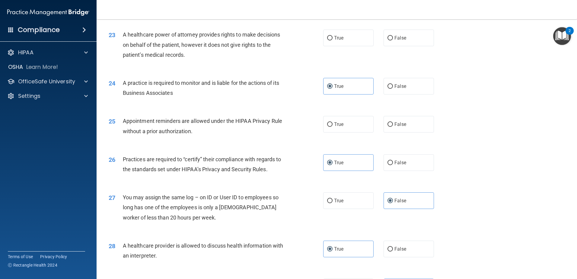
scroll to position [1006, 0]
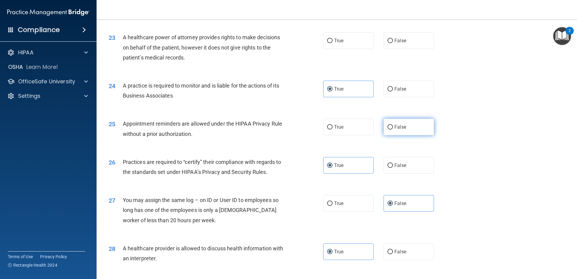
click at [400, 123] on label "False" at bounding box center [409, 127] width 50 height 17
click at [393, 125] on input "False" at bounding box center [390, 127] width 5 height 5
radio input "true"
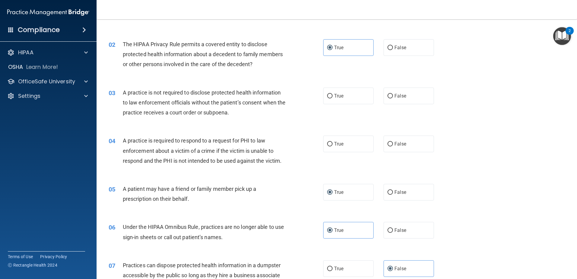
scroll to position [60, 0]
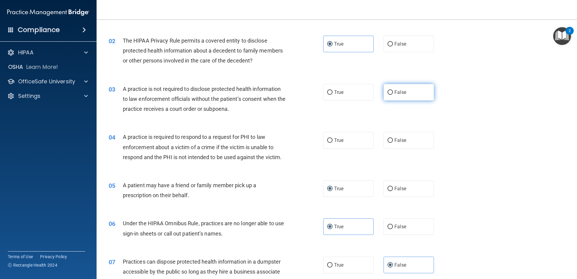
click at [416, 92] on label "False" at bounding box center [409, 92] width 50 height 17
click at [393, 92] on input "False" at bounding box center [390, 92] width 5 height 5
radio input "true"
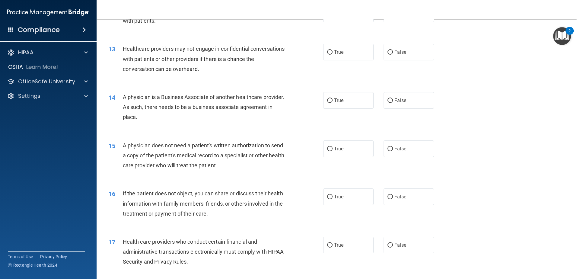
scroll to position [604, 0]
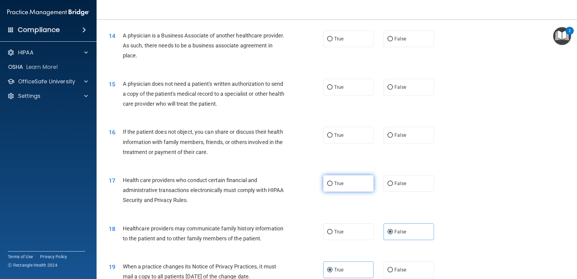
click at [335, 184] on span "True" at bounding box center [338, 184] width 9 height 6
click at [333, 184] on input "True" at bounding box center [329, 183] width 5 height 5
radio input "true"
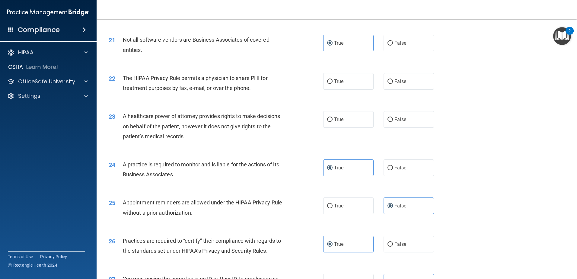
scroll to position [915, 0]
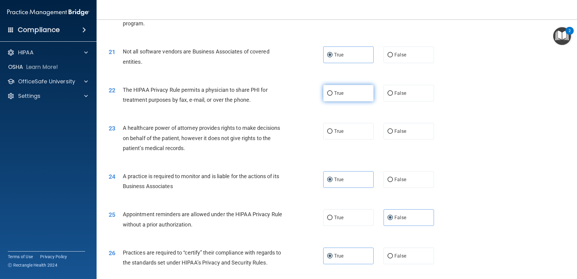
click at [343, 94] on label "True" at bounding box center [348, 93] width 50 height 17
click at [333, 94] on input "True" at bounding box center [329, 93] width 5 height 5
radio input "true"
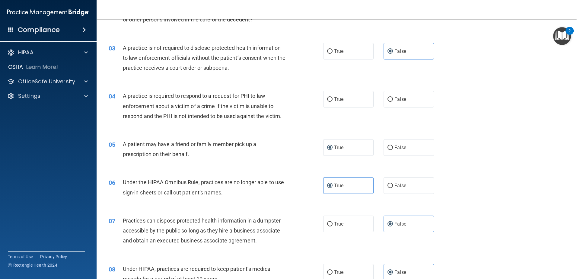
scroll to position [121, 0]
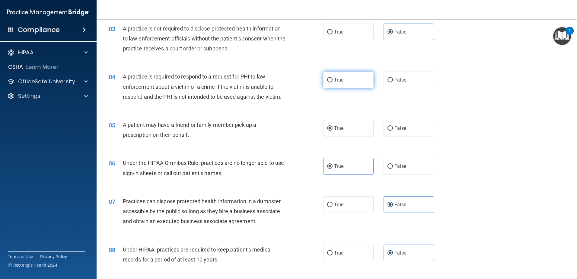
click at [327, 85] on label "True" at bounding box center [348, 80] width 50 height 17
click at [327, 82] on input "True" at bounding box center [329, 80] width 5 height 5
radio input "true"
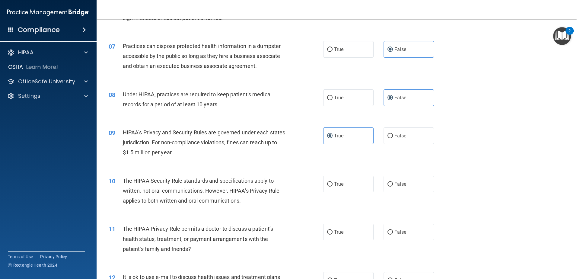
scroll to position [332, 0]
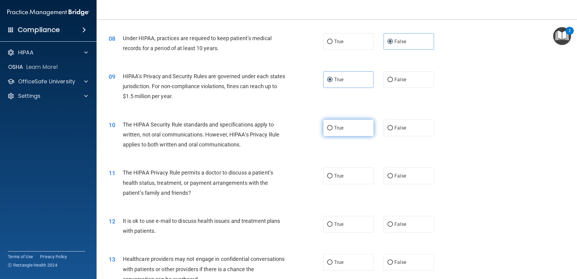
click at [343, 128] on label "True" at bounding box center [348, 128] width 50 height 17
click at [333, 128] on input "True" at bounding box center [329, 128] width 5 height 5
radio input "true"
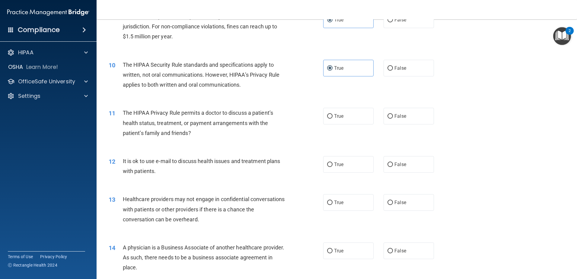
scroll to position [392, 0]
click at [421, 118] on label "False" at bounding box center [409, 115] width 50 height 17
click at [393, 118] on input "False" at bounding box center [390, 116] width 5 height 5
radio input "true"
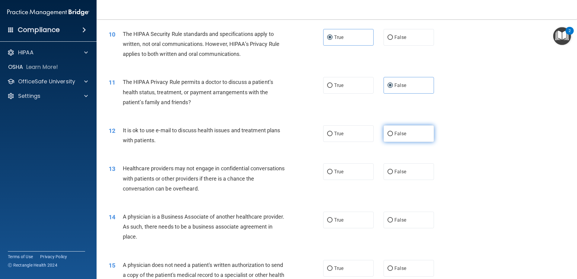
click at [406, 128] on label "False" at bounding box center [409, 133] width 50 height 17
click at [393, 132] on input "False" at bounding box center [390, 134] width 5 height 5
radio input "true"
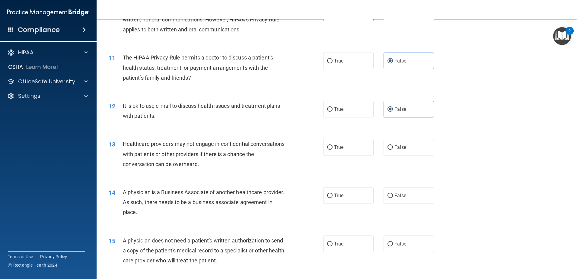
scroll to position [483, 0]
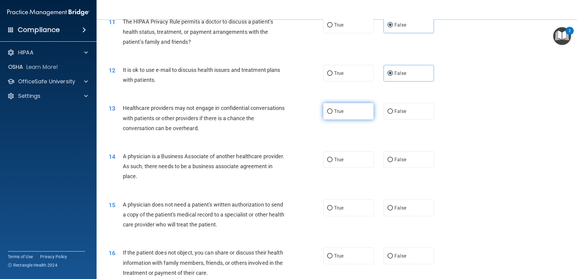
click at [343, 113] on label "True" at bounding box center [348, 111] width 50 height 17
click at [333, 113] on input "True" at bounding box center [329, 111] width 5 height 5
radio input "true"
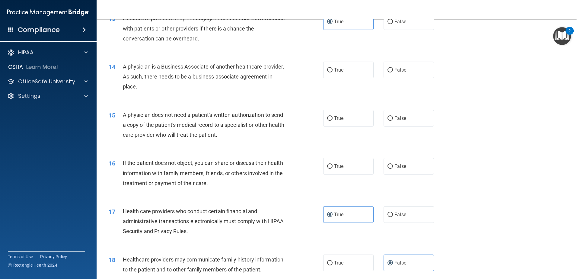
scroll to position [574, 0]
click at [388, 71] on input "False" at bounding box center [390, 69] width 5 height 5
radio input "true"
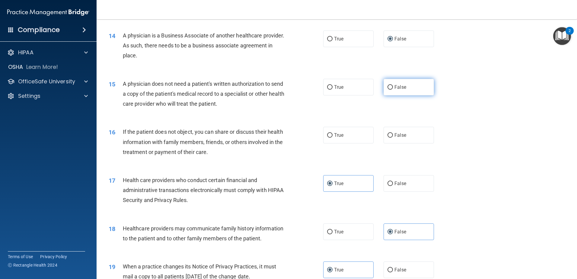
click at [405, 87] on label "False" at bounding box center [409, 87] width 50 height 17
click at [393, 87] on input "False" at bounding box center [390, 87] width 5 height 5
radio input "true"
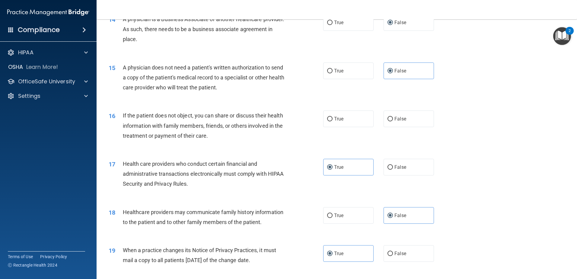
scroll to position [634, 0]
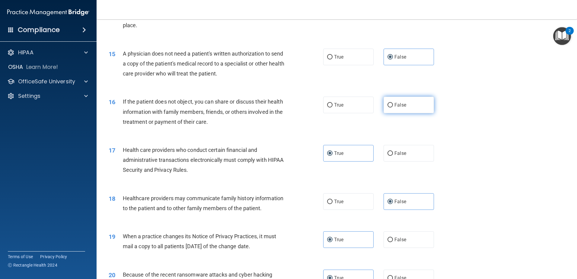
click at [396, 110] on label "False" at bounding box center [409, 105] width 50 height 17
click at [393, 107] on input "False" at bounding box center [390, 105] width 5 height 5
radio input "true"
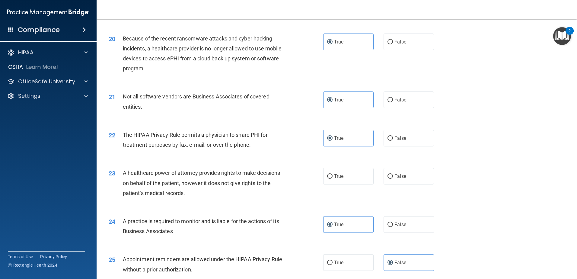
scroll to position [906, 0]
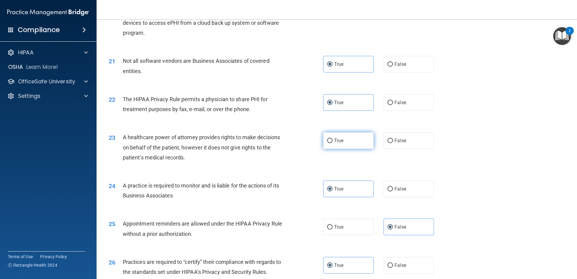
click at [338, 141] on span "True" at bounding box center [338, 141] width 9 height 6
click at [333, 141] on input "True" at bounding box center [329, 141] width 5 height 5
radio input "true"
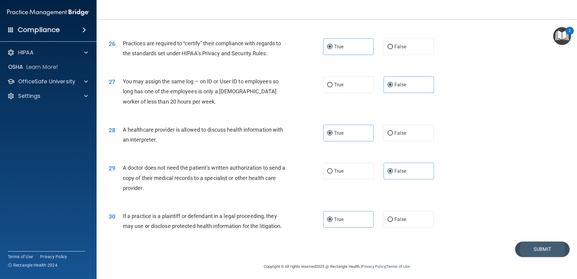
scroll to position [1126, 0]
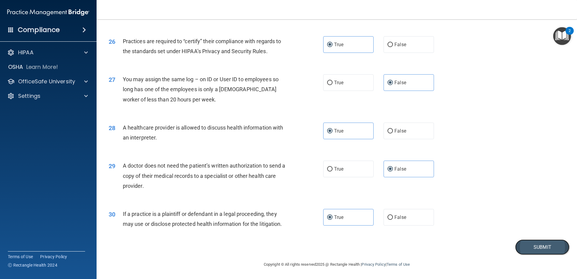
click at [544, 250] on button "Submit" at bounding box center [542, 246] width 54 height 15
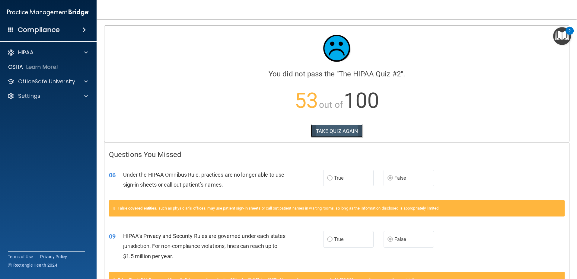
click at [323, 130] on button "TAKE QUIZ AGAIN" at bounding box center [337, 130] width 52 height 13
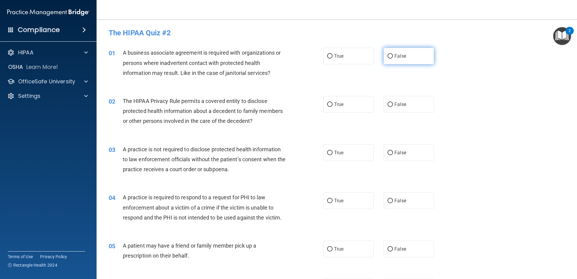
click at [414, 55] on label "False" at bounding box center [409, 56] width 50 height 17
click at [393, 55] on input "False" at bounding box center [390, 56] width 5 height 5
radio input "true"
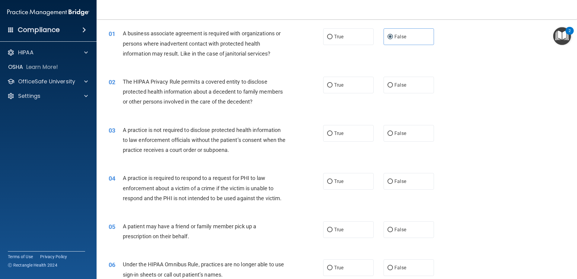
scroll to position [91, 0]
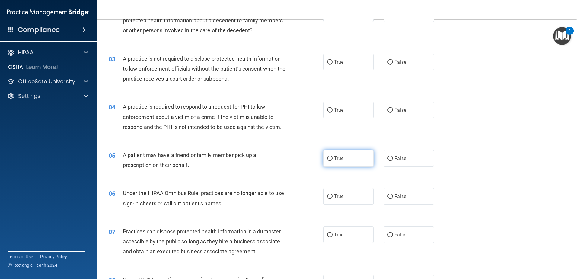
click at [352, 159] on label "True" at bounding box center [348, 158] width 50 height 17
click at [333, 159] on input "True" at bounding box center [329, 158] width 5 height 5
radio input "true"
click at [395, 194] on span "False" at bounding box center [401, 197] width 12 height 6
click at [392, 194] on input "False" at bounding box center [390, 196] width 5 height 5
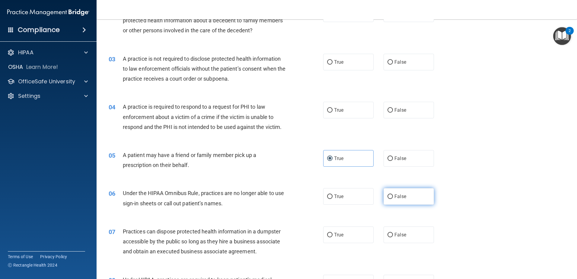
radio input "true"
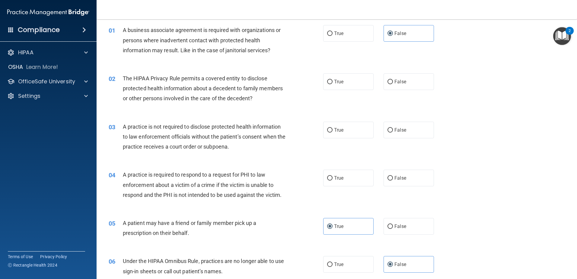
scroll to position [0, 0]
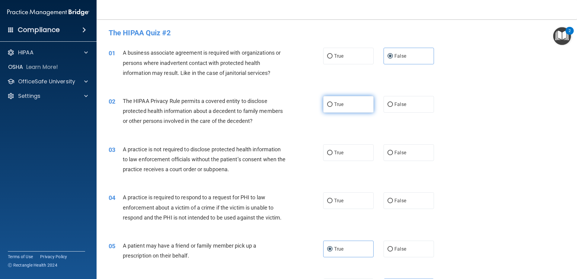
click at [343, 104] on label "True" at bounding box center [348, 104] width 50 height 17
click at [333, 104] on input "True" at bounding box center [329, 104] width 5 height 5
radio input "true"
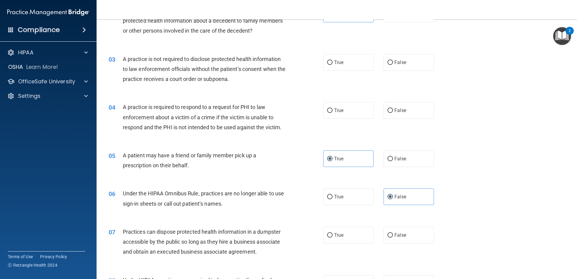
scroll to position [91, 0]
click at [400, 59] on span "False" at bounding box center [401, 62] width 12 height 6
click at [393, 60] on input "False" at bounding box center [390, 62] width 5 height 5
radio input "true"
click at [397, 108] on span "False" at bounding box center [401, 110] width 12 height 6
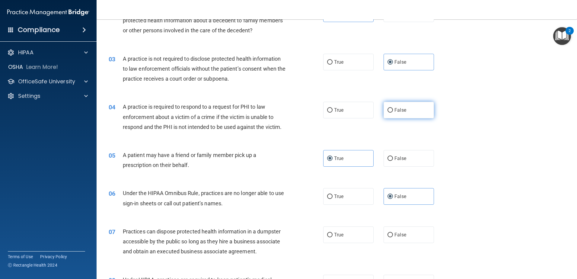
click at [393, 108] on input "False" at bounding box center [390, 110] width 5 height 5
radio input "true"
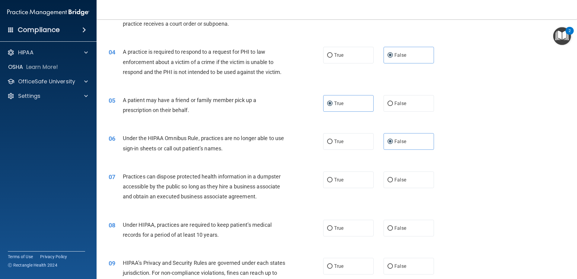
scroll to position [181, 0]
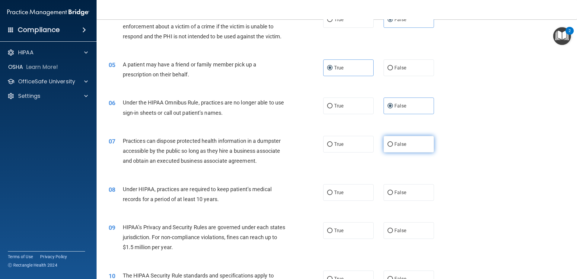
click at [397, 145] on span "False" at bounding box center [401, 144] width 12 height 6
click at [393, 145] on input "False" at bounding box center [390, 144] width 5 height 5
radio input "true"
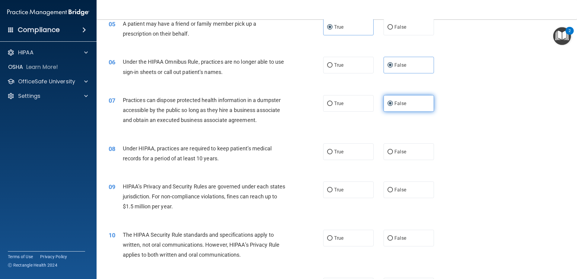
scroll to position [242, 0]
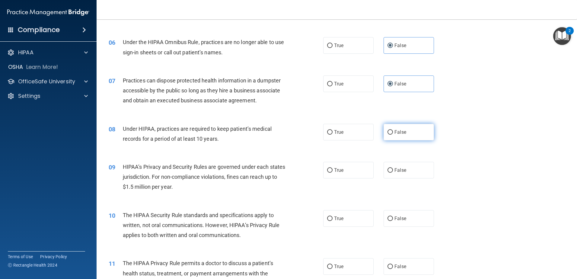
click at [398, 135] on label "False" at bounding box center [409, 132] width 50 height 17
click at [393, 135] on input "False" at bounding box center [390, 132] width 5 height 5
radio input "true"
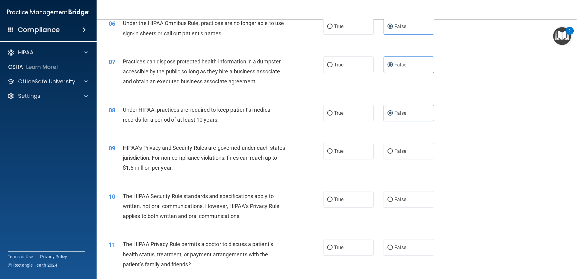
scroll to position [302, 0]
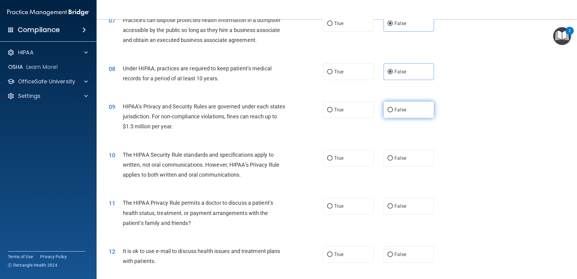
click at [399, 110] on span "False" at bounding box center [401, 110] width 12 height 6
click at [393, 110] on input "False" at bounding box center [390, 110] width 5 height 5
radio input "true"
click at [331, 107] on label "True" at bounding box center [348, 109] width 50 height 17
click at [331, 108] on input "True" at bounding box center [329, 110] width 5 height 5
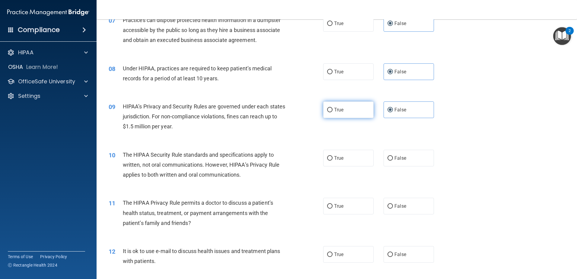
radio input "true"
radio input "false"
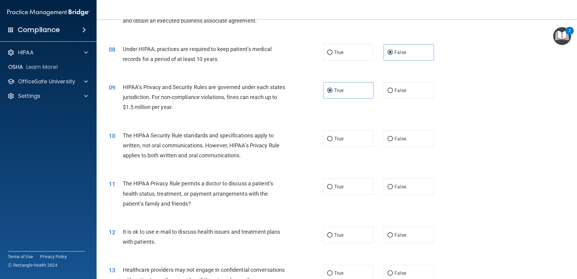
scroll to position [362, 0]
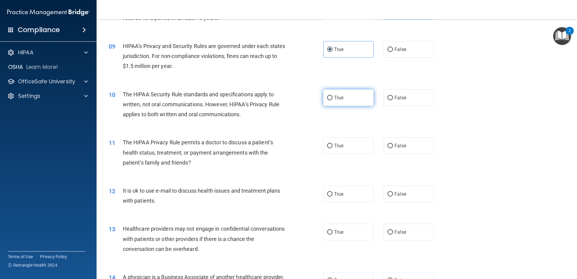
click at [348, 100] on label "True" at bounding box center [348, 97] width 50 height 17
click at [333, 100] on input "True" at bounding box center [329, 98] width 5 height 5
radio input "true"
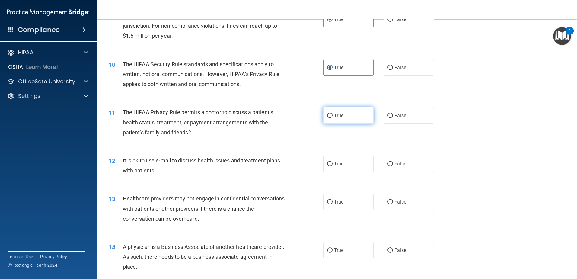
click at [344, 115] on label "True" at bounding box center [348, 115] width 50 height 17
click at [333, 115] on input "True" at bounding box center [329, 116] width 5 height 5
radio input "true"
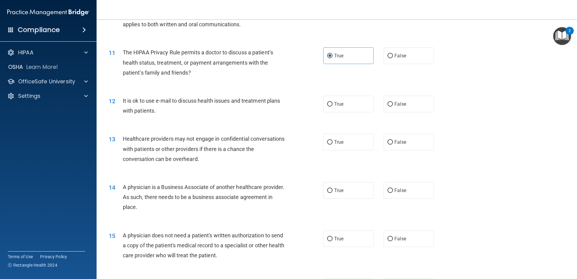
scroll to position [453, 0]
click at [360, 107] on label "True" at bounding box center [348, 103] width 50 height 17
click at [333, 106] on input "True" at bounding box center [329, 103] width 5 height 5
radio input "true"
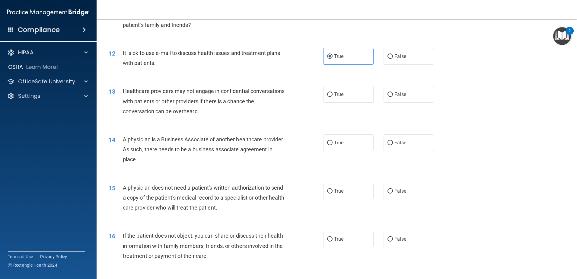
scroll to position [513, 0]
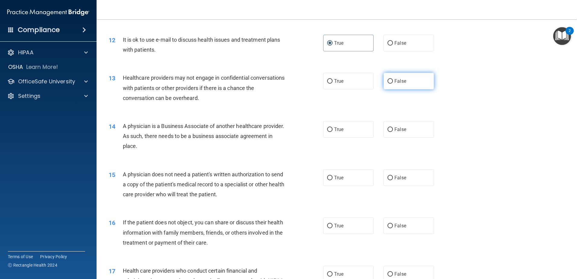
click at [413, 84] on label "False" at bounding box center [409, 81] width 50 height 17
click at [393, 84] on input "False" at bounding box center [390, 81] width 5 height 5
radio input "true"
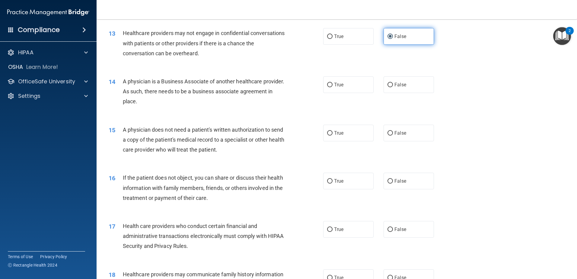
scroll to position [574, 0]
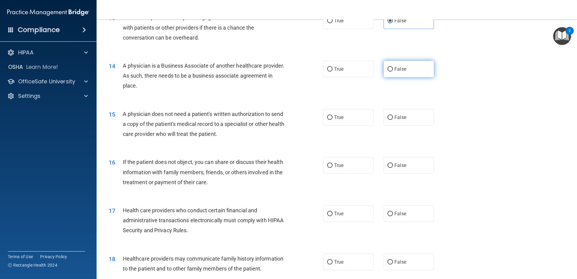
click at [412, 73] on label "False" at bounding box center [409, 69] width 50 height 17
click at [393, 72] on input "False" at bounding box center [390, 69] width 5 height 5
radio input "true"
click at [334, 114] on span "True" at bounding box center [338, 117] width 9 height 6
click at [333, 115] on input "True" at bounding box center [329, 117] width 5 height 5
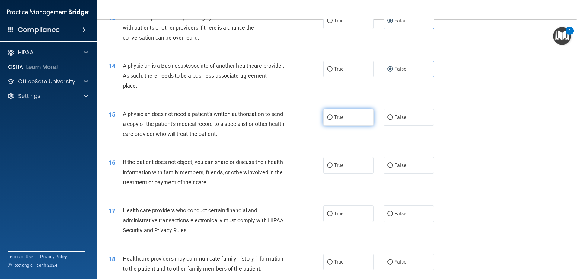
radio input "true"
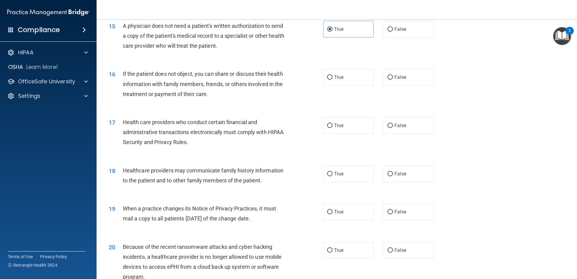
scroll to position [664, 0]
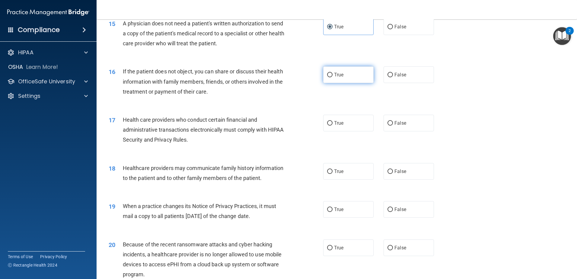
click at [346, 77] on label "True" at bounding box center [348, 74] width 50 height 17
click at [333, 77] on input "True" at bounding box center [329, 75] width 5 height 5
radio input "true"
click at [351, 125] on label "True" at bounding box center [348, 123] width 50 height 17
click at [333, 125] on input "True" at bounding box center [329, 123] width 5 height 5
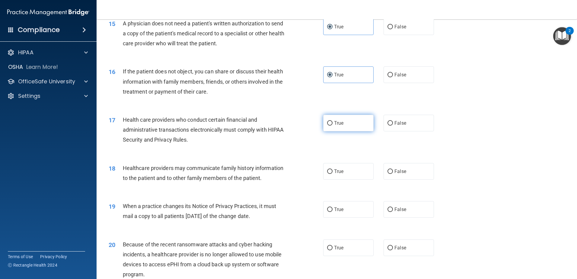
radio input "true"
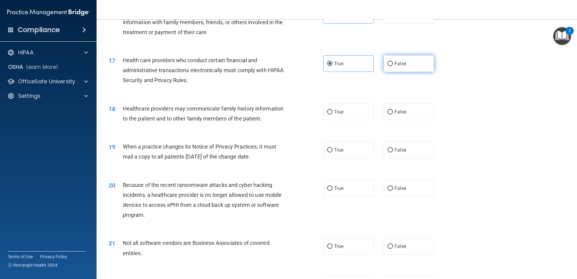
scroll to position [725, 0]
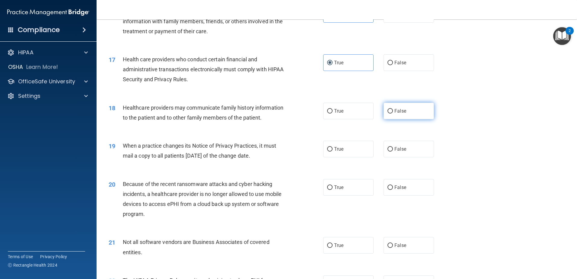
click at [418, 108] on label "False" at bounding box center [409, 111] width 50 height 17
click at [393, 109] on input "False" at bounding box center [390, 111] width 5 height 5
radio input "true"
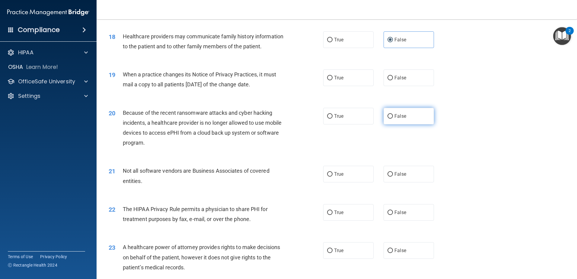
scroll to position [815, 0]
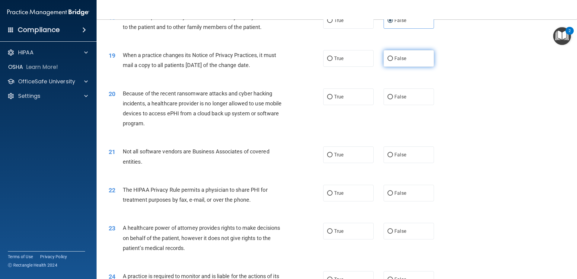
click at [404, 59] on label "False" at bounding box center [409, 58] width 50 height 17
click at [393, 59] on input "False" at bounding box center [390, 58] width 5 height 5
radio input "true"
click at [408, 98] on label "False" at bounding box center [409, 96] width 50 height 17
click at [393, 98] on input "False" at bounding box center [390, 97] width 5 height 5
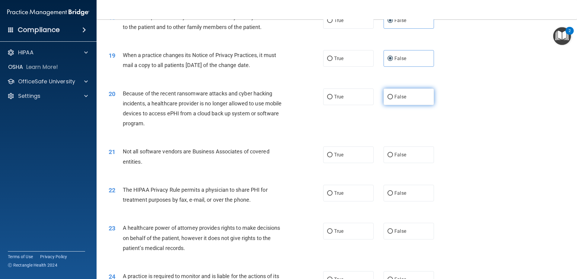
radio input "true"
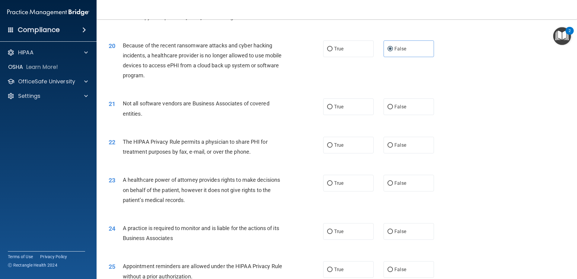
scroll to position [876, 0]
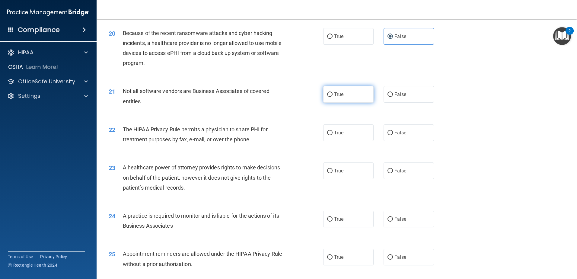
click at [350, 94] on label "True" at bounding box center [348, 94] width 50 height 17
click at [333, 94] on input "True" at bounding box center [329, 94] width 5 height 5
radio input "true"
click at [340, 134] on span "True" at bounding box center [338, 133] width 9 height 6
click at [333, 134] on input "True" at bounding box center [329, 133] width 5 height 5
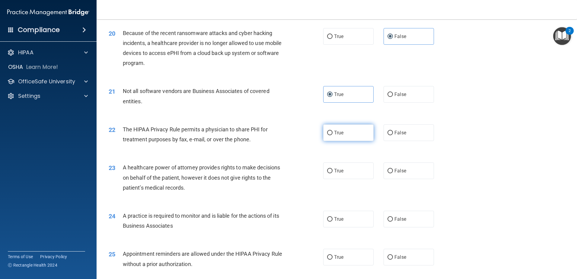
radio input "true"
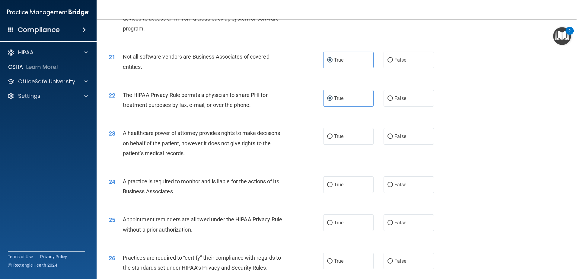
scroll to position [936, 0]
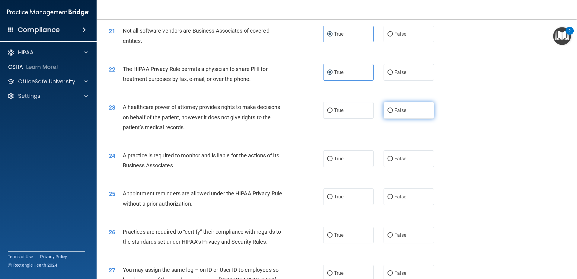
click at [408, 113] on label "False" at bounding box center [409, 110] width 50 height 17
click at [393, 113] on input "False" at bounding box center [390, 110] width 5 height 5
radio input "true"
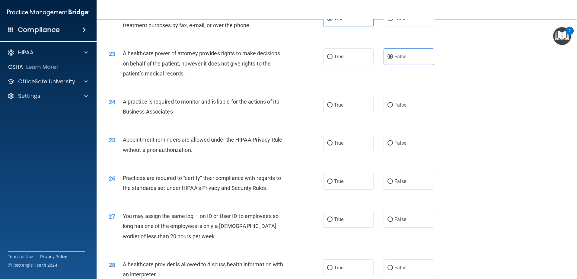
scroll to position [996, 0]
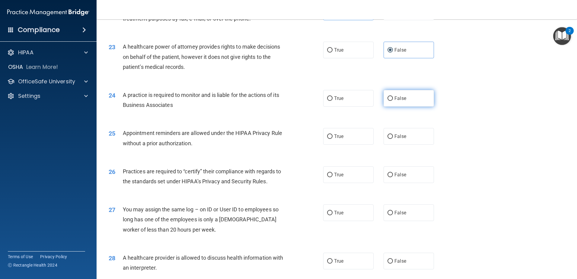
click at [411, 99] on label "False" at bounding box center [409, 98] width 50 height 17
click at [393, 99] on input "False" at bounding box center [390, 98] width 5 height 5
radio input "true"
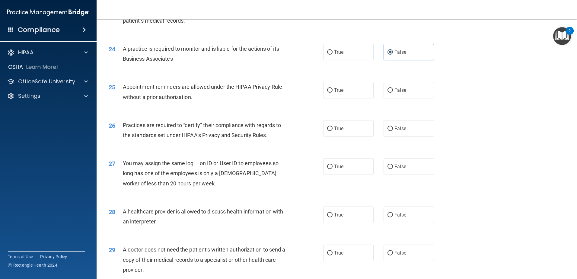
scroll to position [1057, 0]
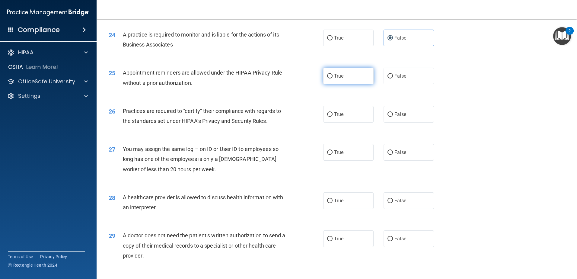
click at [351, 76] on label "True" at bounding box center [348, 76] width 50 height 17
click at [333, 76] on input "True" at bounding box center [329, 76] width 5 height 5
radio input "true"
click at [337, 115] on span "True" at bounding box center [338, 114] width 9 height 6
click at [333, 115] on input "True" at bounding box center [329, 114] width 5 height 5
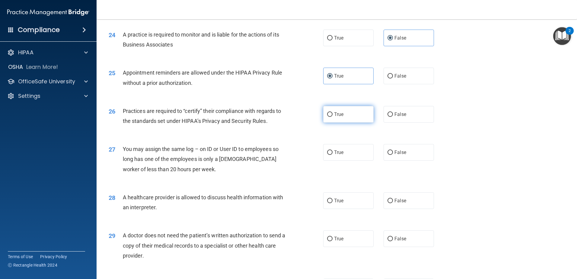
radio input "true"
click at [408, 153] on label "False" at bounding box center [409, 152] width 50 height 17
click at [393, 153] on input "False" at bounding box center [390, 152] width 5 height 5
radio input "true"
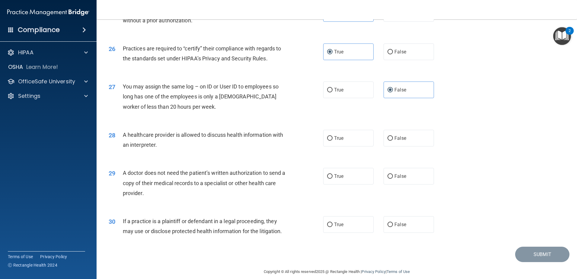
scroll to position [1126, 0]
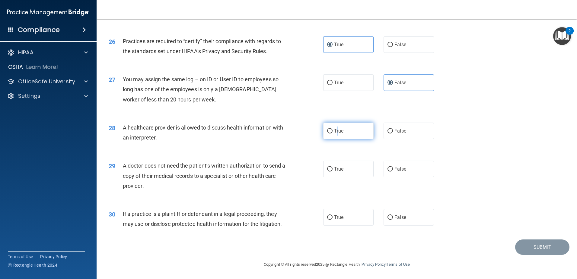
click at [335, 132] on span "True" at bounding box center [338, 131] width 9 height 6
drag, startPoint x: 335, startPoint y: 132, endPoint x: 329, endPoint y: 133, distance: 6.5
click at [329, 133] on label "True" at bounding box center [348, 131] width 50 height 17
click at [329, 133] on input "True" at bounding box center [329, 131] width 5 height 5
radio input "true"
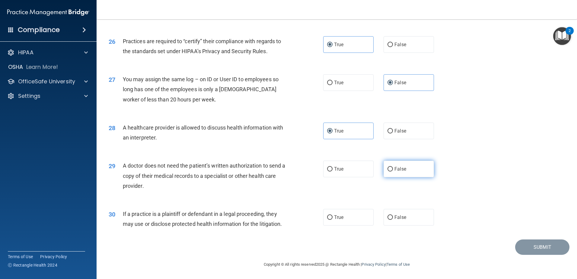
click at [418, 169] on label "False" at bounding box center [409, 169] width 50 height 17
click at [393, 169] on input "False" at bounding box center [390, 169] width 5 height 5
radio input "true"
click at [335, 213] on label "True" at bounding box center [348, 217] width 50 height 17
click at [333, 215] on input "True" at bounding box center [329, 217] width 5 height 5
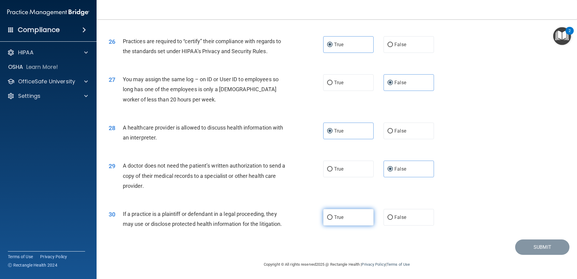
radio input "true"
click at [528, 242] on button "Submit" at bounding box center [542, 246] width 54 height 15
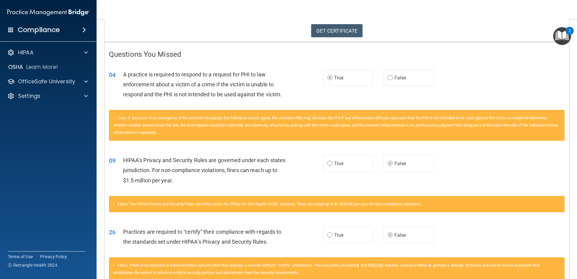
scroll to position [5, 0]
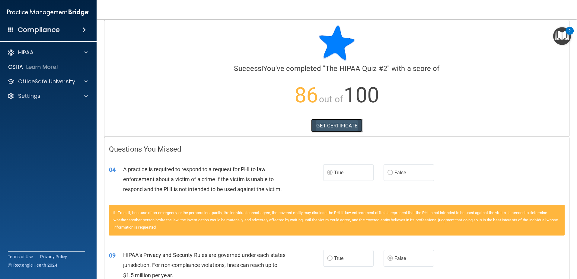
click at [331, 123] on link "GET CERTIFICATE" at bounding box center [337, 125] width 52 height 13
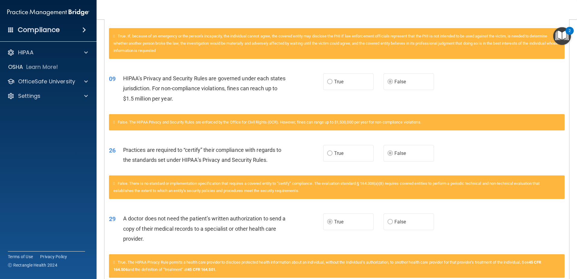
scroll to position [217, 0]
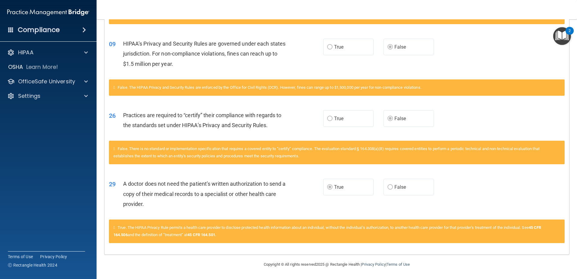
click at [40, 59] on div "HIPAA Documents and Policies Report an Incident Business Associates Emergency P…" at bounding box center [48, 75] width 97 height 63
click at [41, 54] on div "HIPAA" at bounding box center [40, 52] width 75 height 7
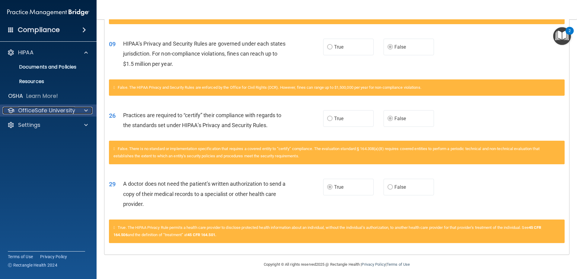
click at [41, 112] on p "OfficeSafe University" at bounding box center [46, 110] width 57 height 7
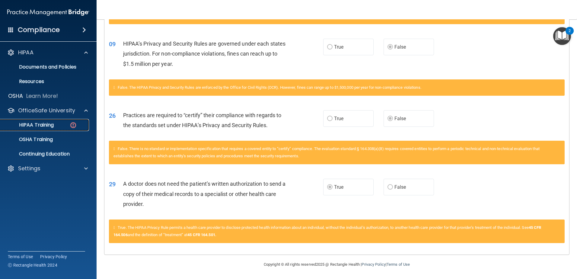
click at [43, 126] on p "HIPAA Training" at bounding box center [29, 125] width 50 height 6
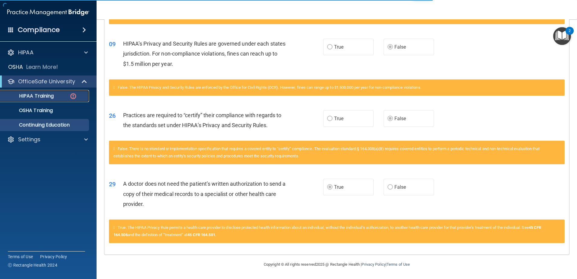
scroll to position [163, 0]
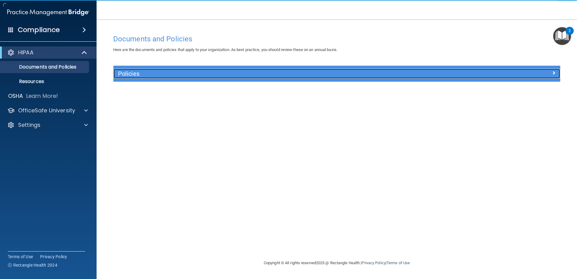
click at [179, 77] on h5 "Policies" at bounding box center [281, 73] width 326 height 7
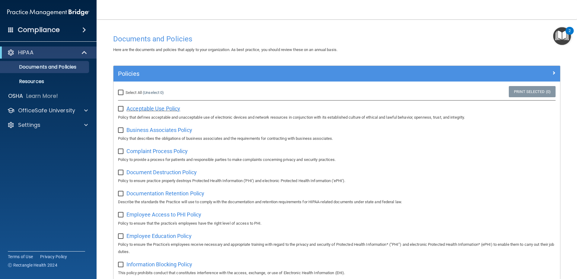
click at [161, 107] on span "Acceptable Use Policy" at bounding box center [154, 108] width 54 height 6
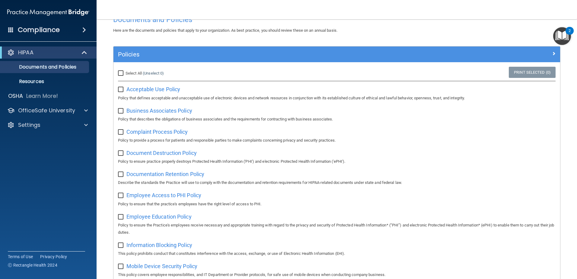
scroll to position [30, 0]
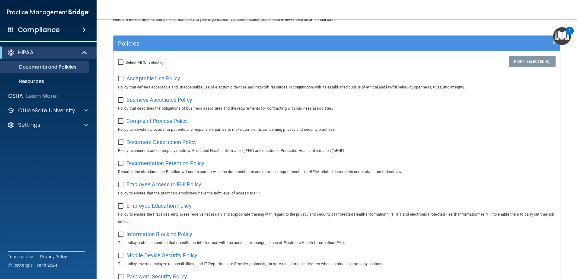
drag, startPoint x: 175, startPoint y: 101, endPoint x: 148, endPoint y: 100, distance: 27.2
click at [148, 100] on span "Business Associates Policy" at bounding box center [160, 100] width 66 height 6
click at [175, 123] on span "Complaint Process Policy" at bounding box center [157, 121] width 61 height 6
click at [167, 144] on span "Document Destruction Policy" at bounding box center [162, 142] width 70 height 6
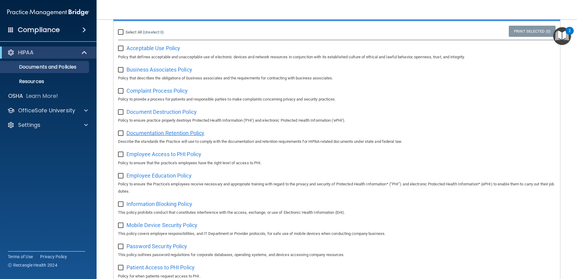
click at [170, 134] on span "Documentation Retention Policy" at bounding box center [166, 133] width 78 height 6
click at [184, 157] on span "Employee Access to PHI Policy" at bounding box center [164, 154] width 75 height 6
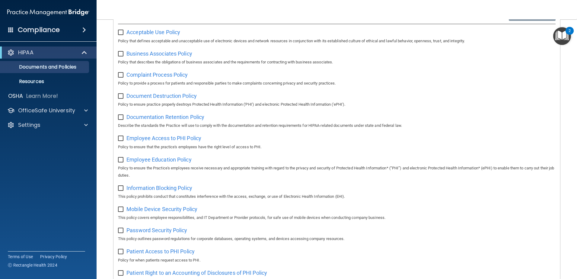
scroll to position [121, 0]
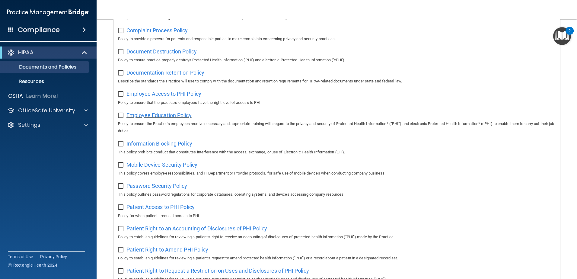
click at [177, 118] on span "Employee Education Policy" at bounding box center [159, 115] width 65 height 6
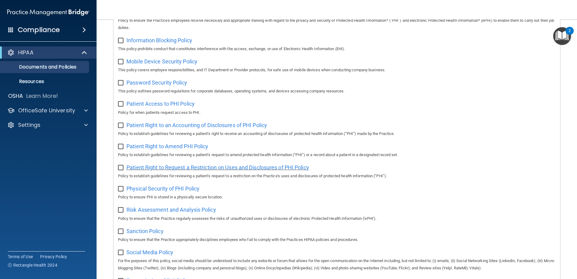
scroll to position [176, 0]
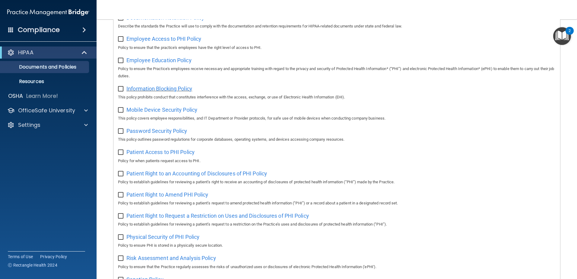
click at [182, 91] on span "Information Blocking Policy" at bounding box center [160, 88] width 66 height 6
click at [161, 111] on span "Mobile Device Security Policy" at bounding box center [162, 110] width 71 height 6
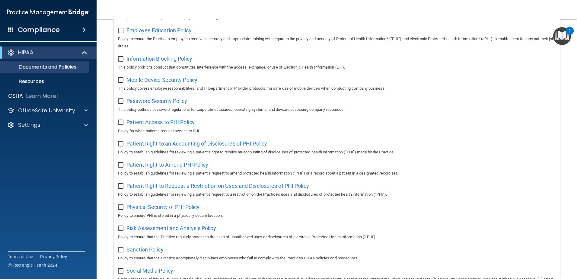
scroll to position [206, 0]
click at [166, 104] on span "Password Security Policy" at bounding box center [157, 101] width 61 height 6
click at [178, 125] on span "Patient Access to PHI Policy" at bounding box center [161, 122] width 68 height 6
click at [178, 146] on span "Patient Right to an Accounting of Disclosures of PHI Policy" at bounding box center [197, 143] width 141 height 6
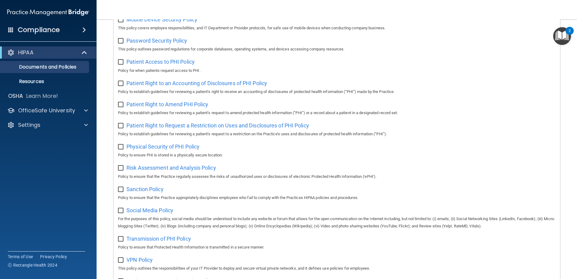
scroll to position [266, 0]
click at [206, 128] on span "Patient Right to Request a Restriction on Uses and Disclosures of PHI Policy" at bounding box center [218, 125] width 183 height 6
click at [185, 107] on span "Patient Right to Amend PHI Policy" at bounding box center [168, 104] width 82 height 6
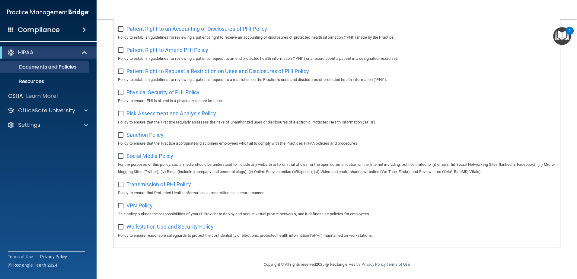
scroll to position [327, 0]
click at [187, 89] on span "Physical Security of PHI Policy" at bounding box center [163, 92] width 73 height 6
click at [178, 111] on span "Risk Assessment and Analysis Policy" at bounding box center [172, 113] width 90 height 6
click at [151, 134] on span "Sanction Policy" at bounding box center [145, 135] width 37 height 6
click at [159, 153] on span "Social Media Policy" at bounding box center [150, 156] width 47 height 6
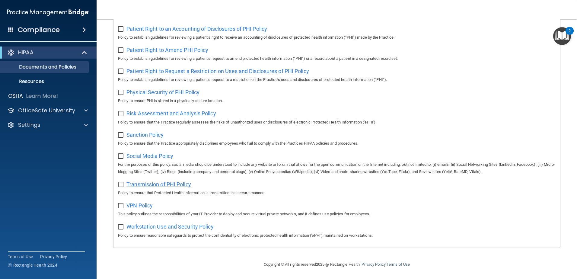
click at [178, 184] on span "Transmission of PHI Policy" at bounding box center [159, 184] width 65 height 6
click at [144, 207] on span "VPN Policy" at bounding box center [140, 205] width 26 height 6
click at [184, 226] on span "Workstation Use and Security Policy" at bounding box center [170, 226] width 87 height 6
click at [35, 79] on p "Resources" at bounding box center [45, 81] width 82 height 6
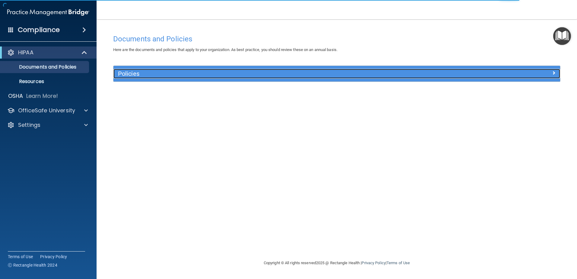
click at [177, 70] on h5 "Policies" at bounding box center [281, 73] width 326 height 7
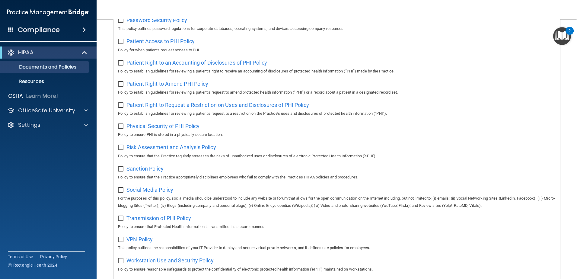
scroll to position [302, 0]
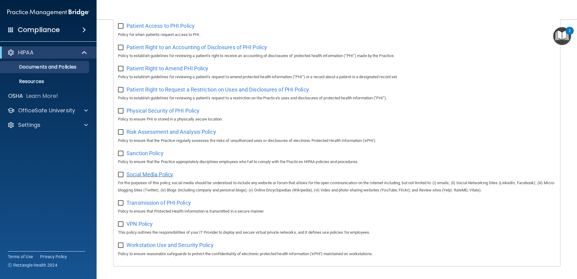
click at [159, 178] on span "Social Media Policy" at bounding box center [150, 174] width 47 height 6
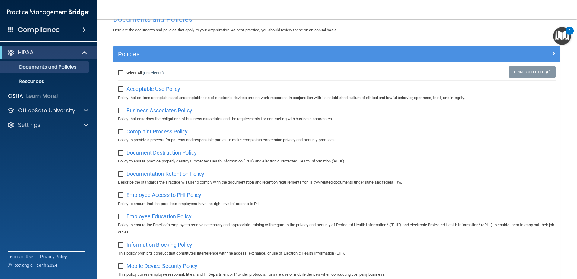
scroll to position [60, 0]
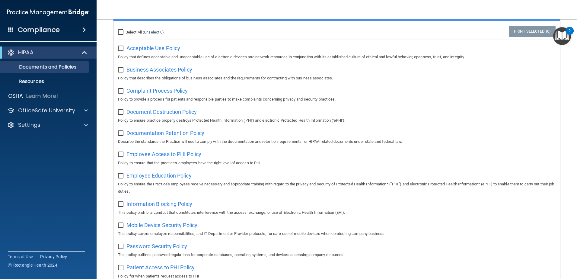
click at [171, 69] on span "Business Associates Policy" at bounding box center [160, 69] width 66 height 6
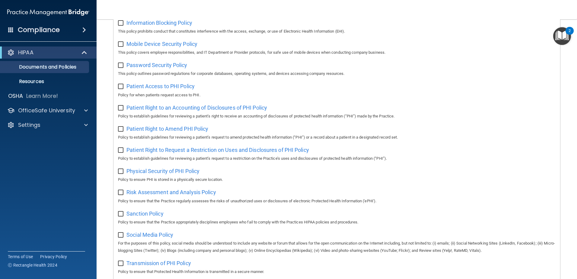
scroll to position [272, 0]
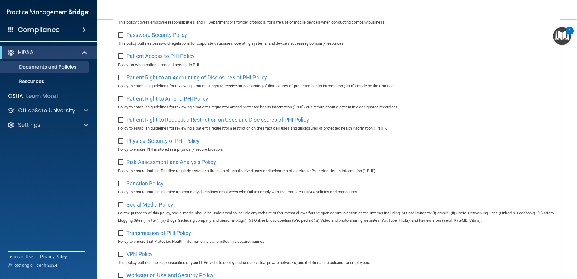
click at [156, 187] on span "Sanction Policy" at bounding box center [145, 183] width 37 height 6
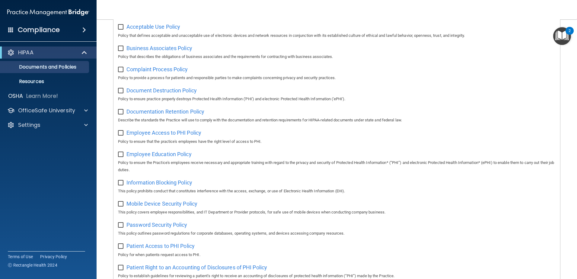
scroll to position [55, 0]
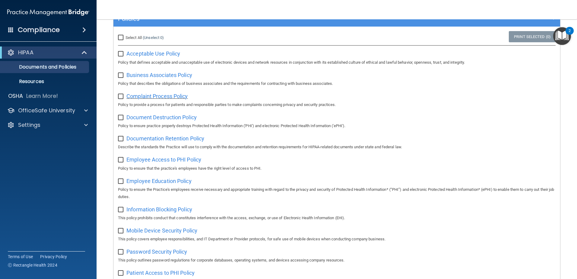
click at [177, 98] on span "Complaint Process Policy" at bounding box center [157, 96] width 61 height 6
click at [169, 75] on span "Business Associates Policy" at bounding box center [160, 75] width 66 height 6
click at [171, 96] on span "Complaint Process Policy" at bounding box center [157, 96] width 61 height 6
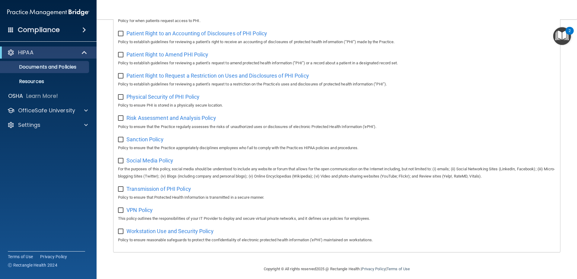
scroll to position [327, 0]
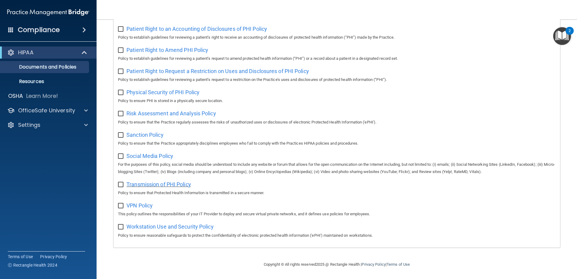
click at [182, 184] on span "Transmission of PHI Policy" at bounding box center [159, 184] width 65 height 6
click at [170, 90] on span "Physical Security of PHI Policy" at bounding box center [163, 92] width 73 height 6
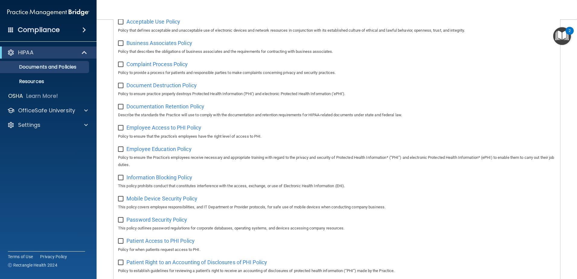
scroll to position [55, 0]
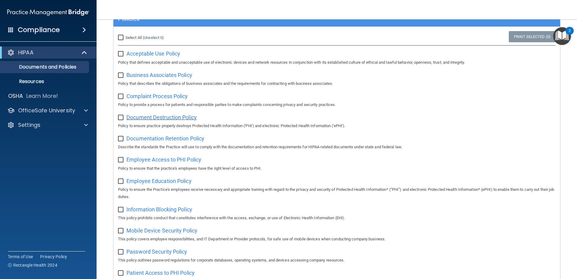
click at [165, 117] on span "Document Destruction Policy" at bounding box center [162, 117] width 70 height 6
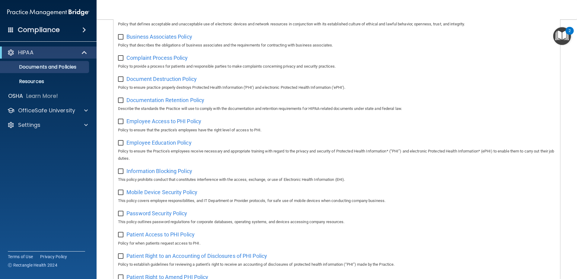
scroll to position [115, 0]
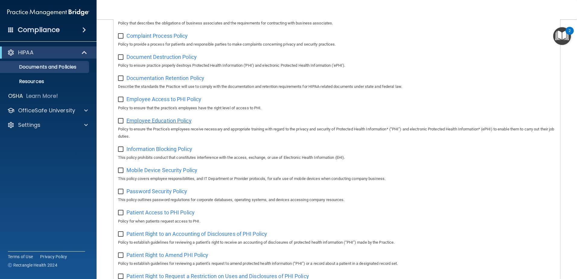
click at [180, 121] on span "Employee Education Policy" at bounding box center [159, 120] width 65 height 6
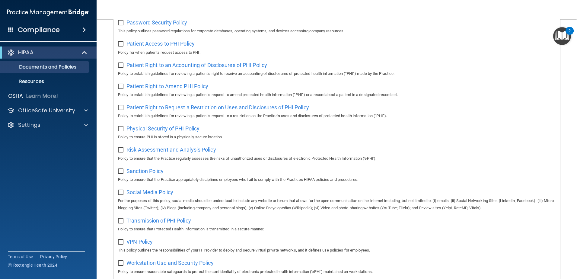
scroll to position [327, 0]
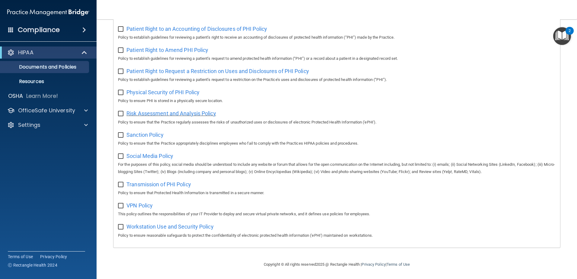
click at [190, 111] on span "Risk Assessment and Analysis Policy" at bounding box center [172, 113] width 90 height 6
click at [197, 228] on span "Workstation Use and Security Policy" at bounding box center [170, 226] width 87 height 6
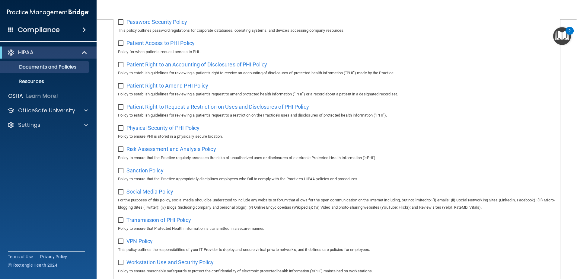
scroll to position [266, 0]
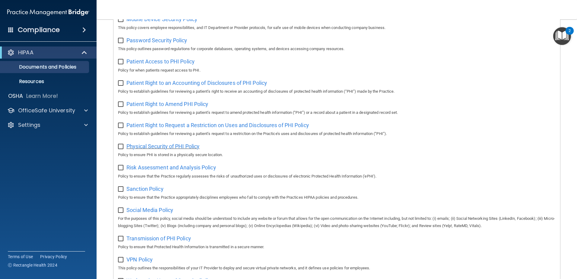
click at [167, 149] on span "Physical Security of PHI Policy" at bounding box center [163, 146] width 73 height 6
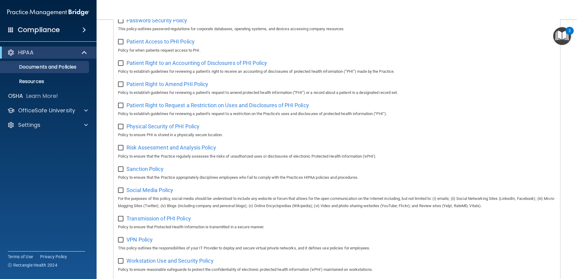
scroll to position [327, 0]
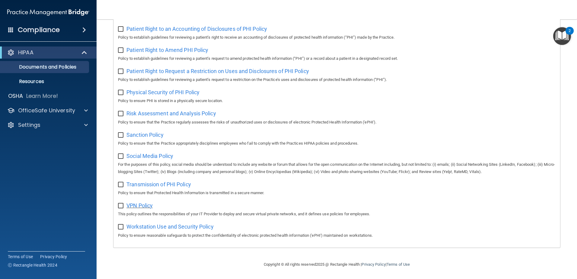
click at [140, 204] on span "VPN Policy" at bounding box center [140, 205] width 26 height 6
click at [146, 133] on span "Sanction Policy" at bounding box center [145, 135] width 37 height 6
click at [193, 228] on span "Workstation Use and Security Policy" at bounding box center [170, 226] width 87 height 6
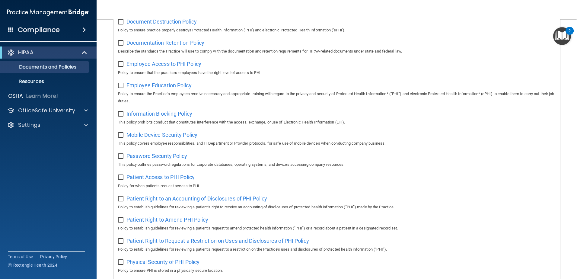
scroll to position [146, 0]
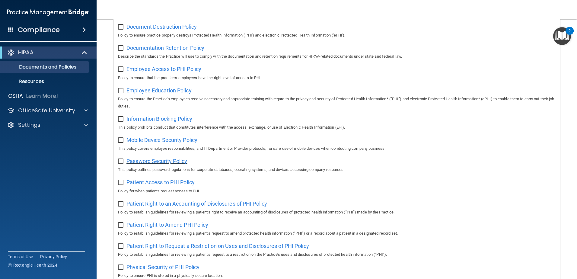
click at [172, 162] on span "Password Security Policy" at bounding box center [157, 161] width 61 height 6
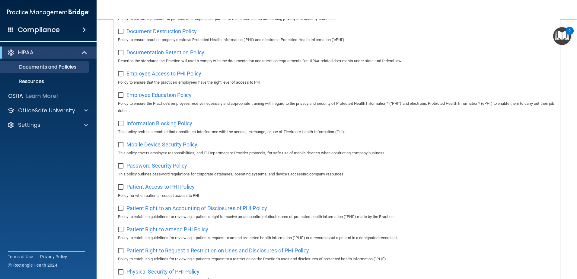
scroll to position [55, 0]
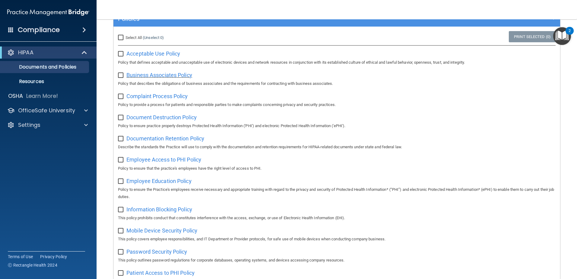
click at [173, 77] on span "Business Associates Policy" at bounding box center [160, 75] width 66 height 6
click at [36, 84] on p "Resources" at bounding box center [45, 81] width 82 height 6
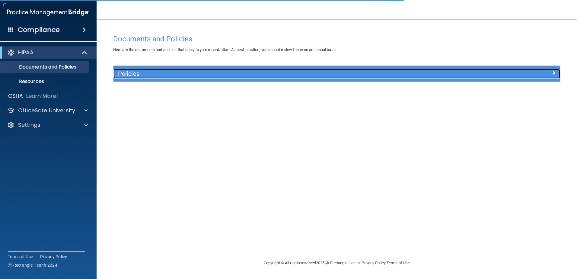
click at [248, 78] on div "Policies" at bounding box center [281, 74] width 335 height 10
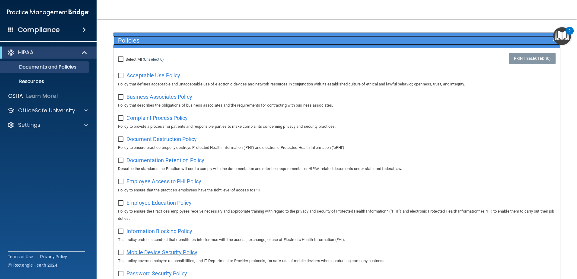
scroll to position [25, 0]
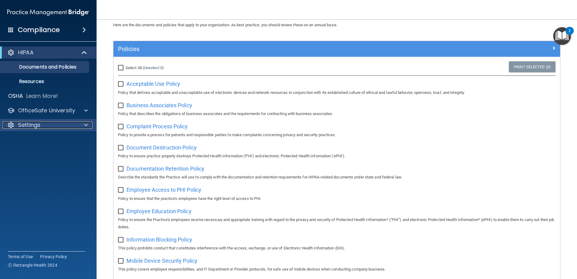
click at [32, 127] on p "Settings" at bounding box center [29, 124] width 22 height 7
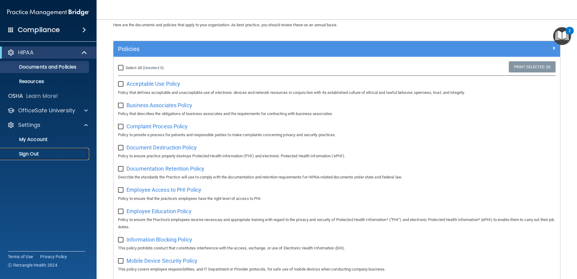
click at [36, 154] on p "Sign Out" at bounding box center [45, 154] width 82 height 6
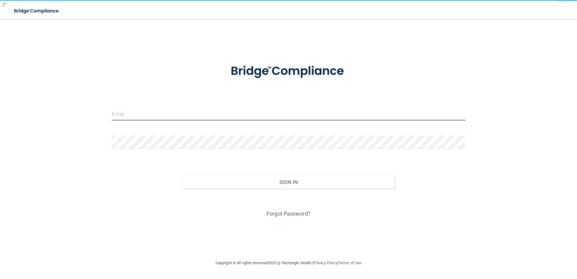
type input "nicolewhitneycox@gmail.com"
